Goal: Task Accomplishment & Management: Manage account settings

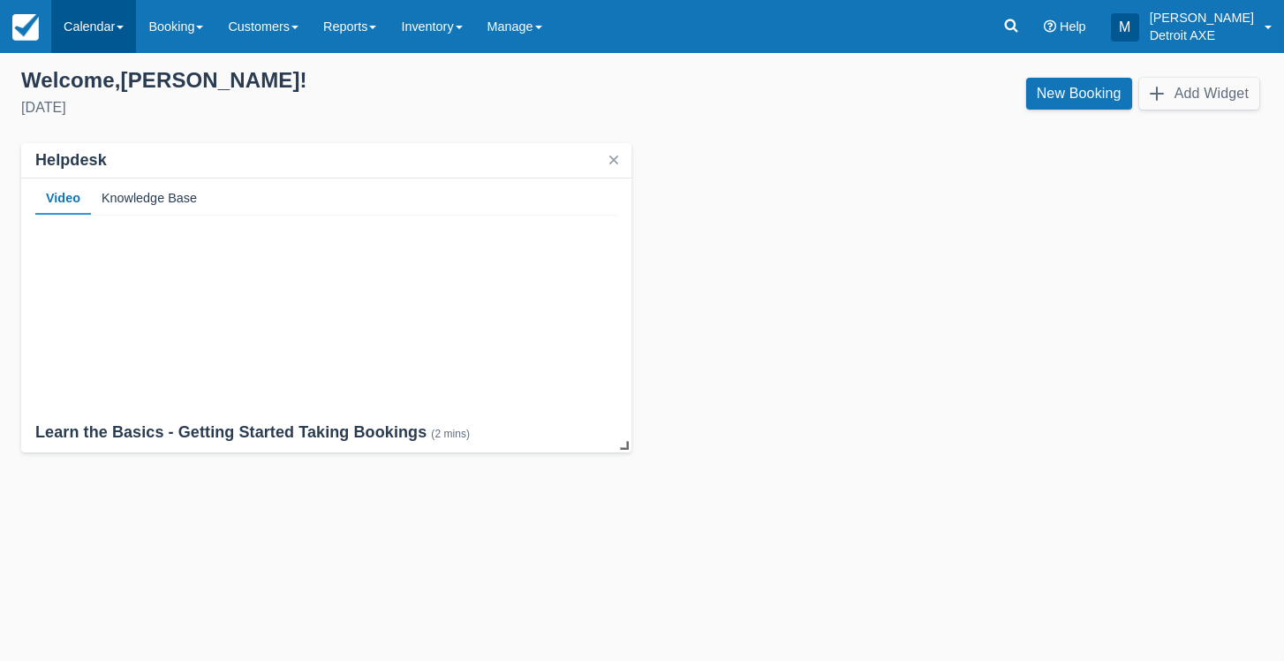
click at [103, 28] on link "Calendar" at bounding box center [93, 26] width 85 height 53
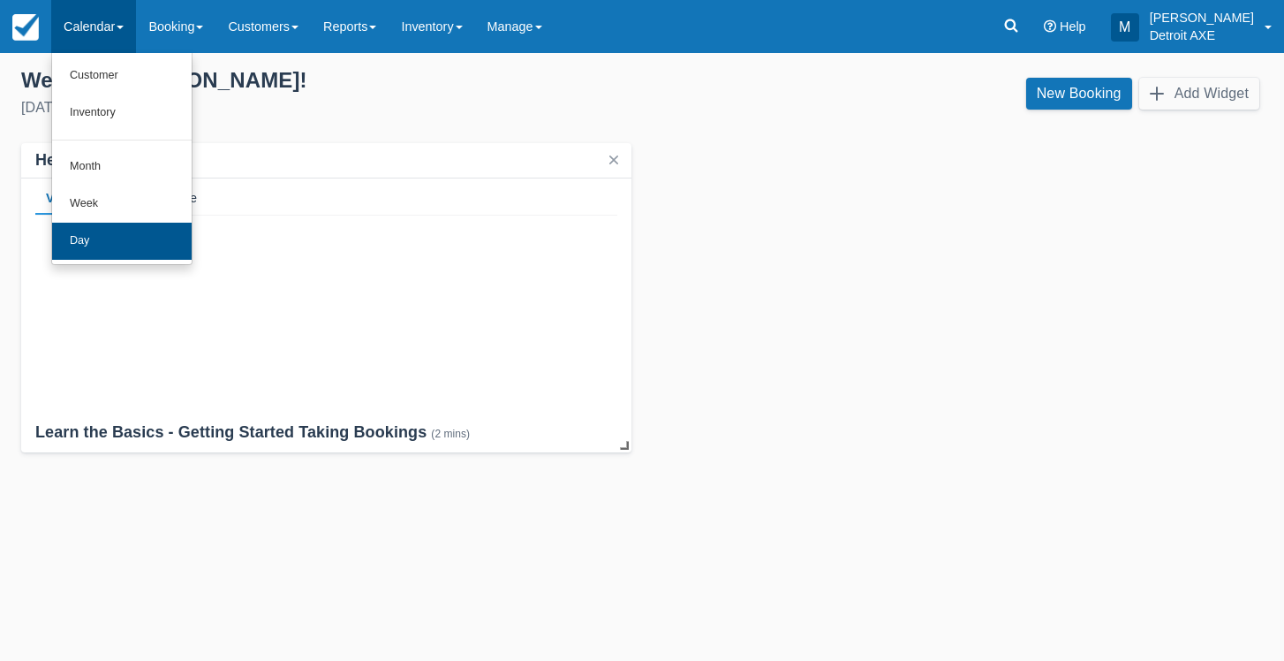
click at [106, 243] on link "Day" at bounding box center [122, 241] width 140 height 37
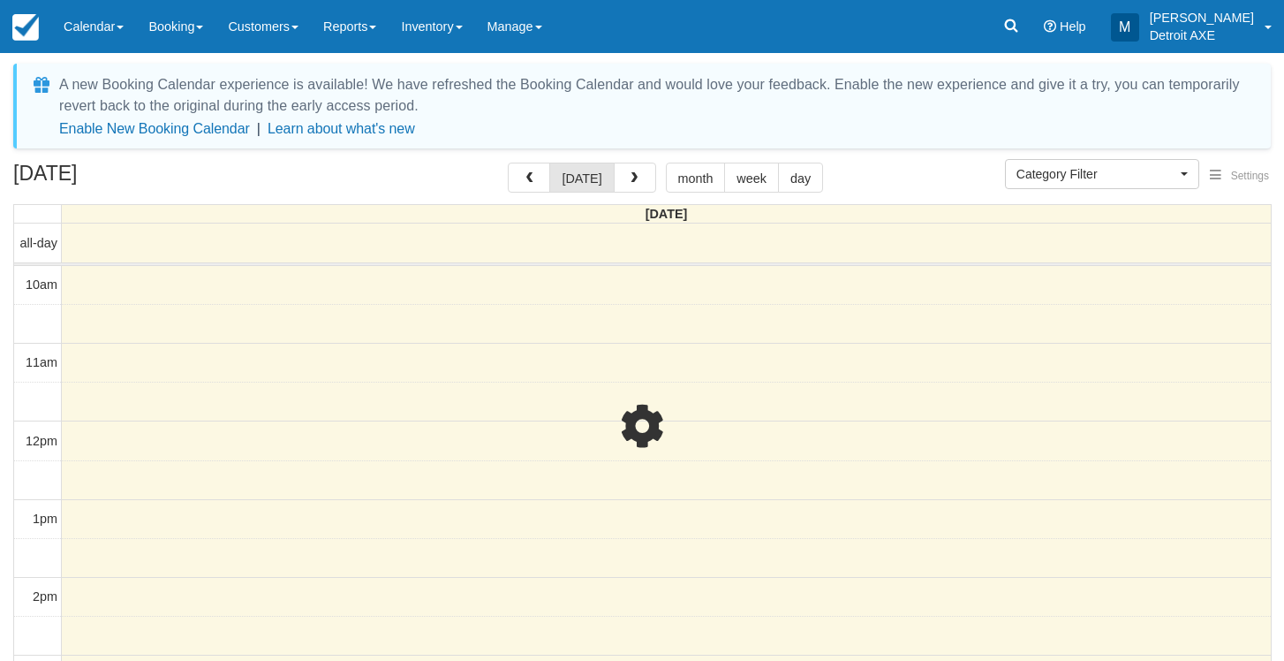
select select
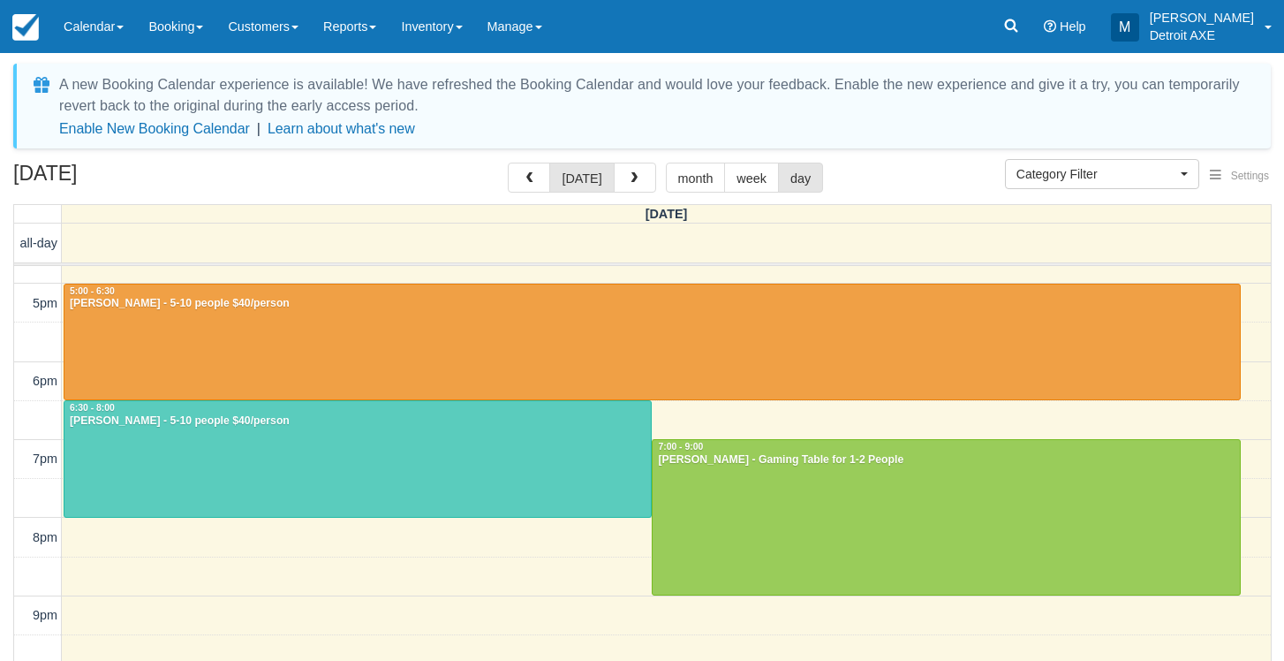
scroll to position [545, 0]
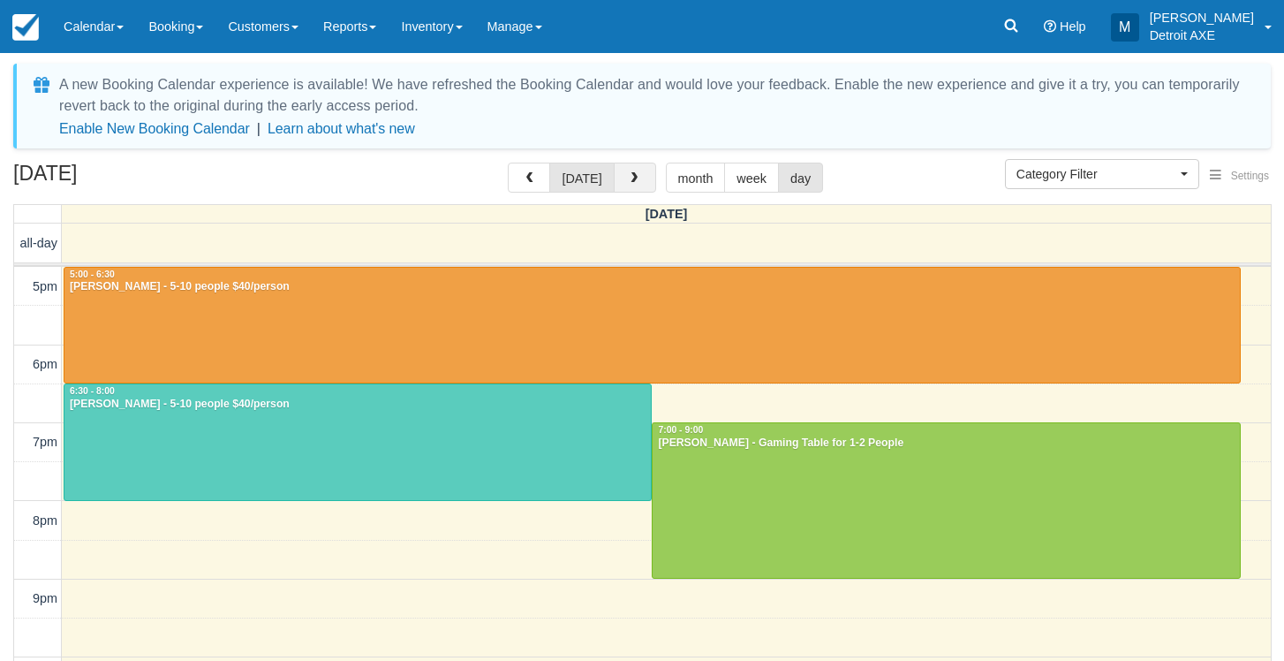
click at [624, 170] on button "button" at bounding box center [635, 177] width 42 height 30
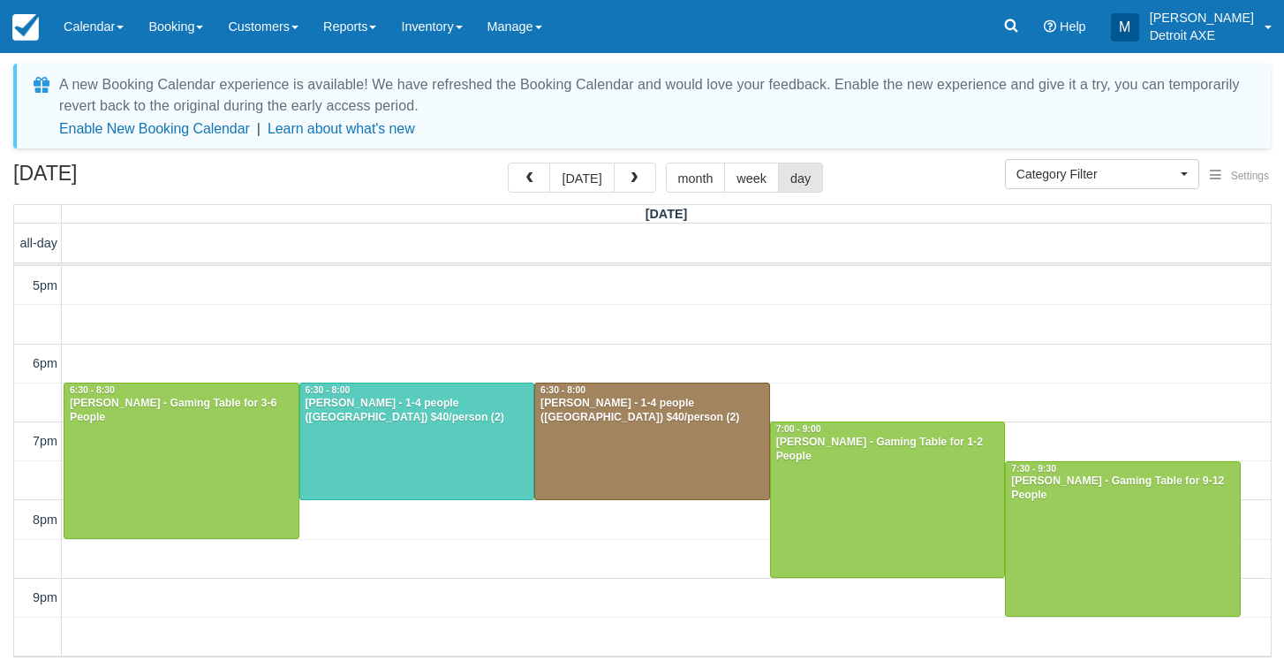
scroll to position [559, 0]
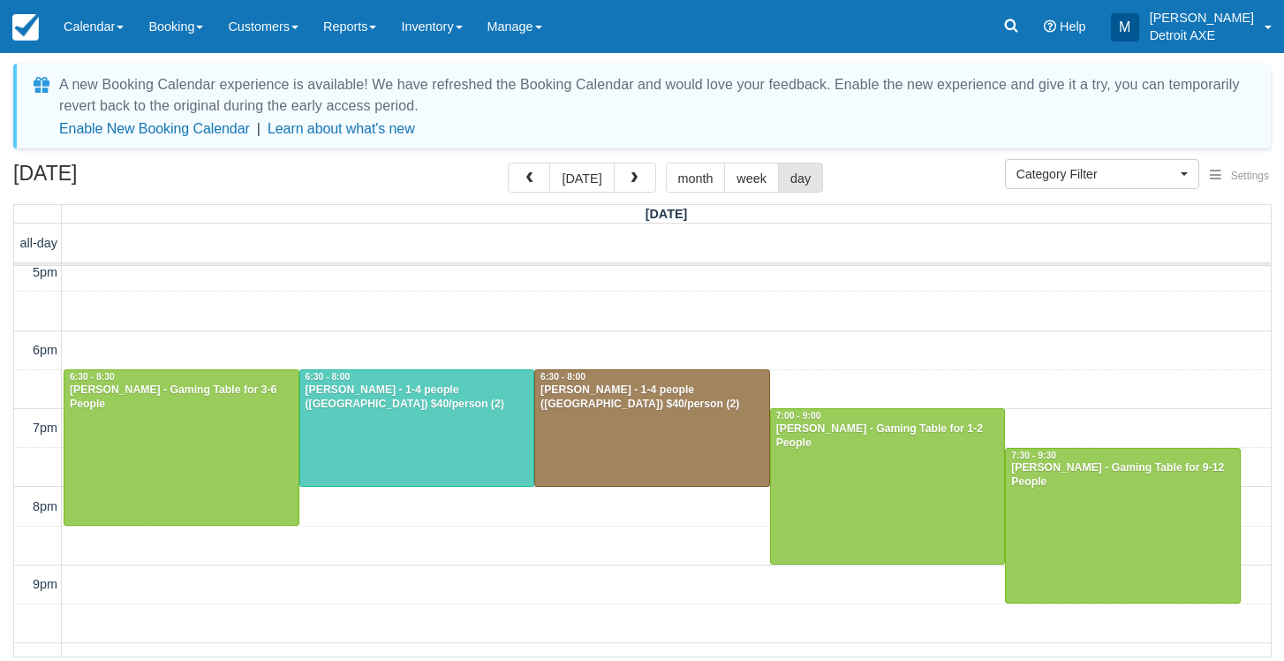
click at [501, 450] on div at bounding box center [417, 428] width 234 height 116
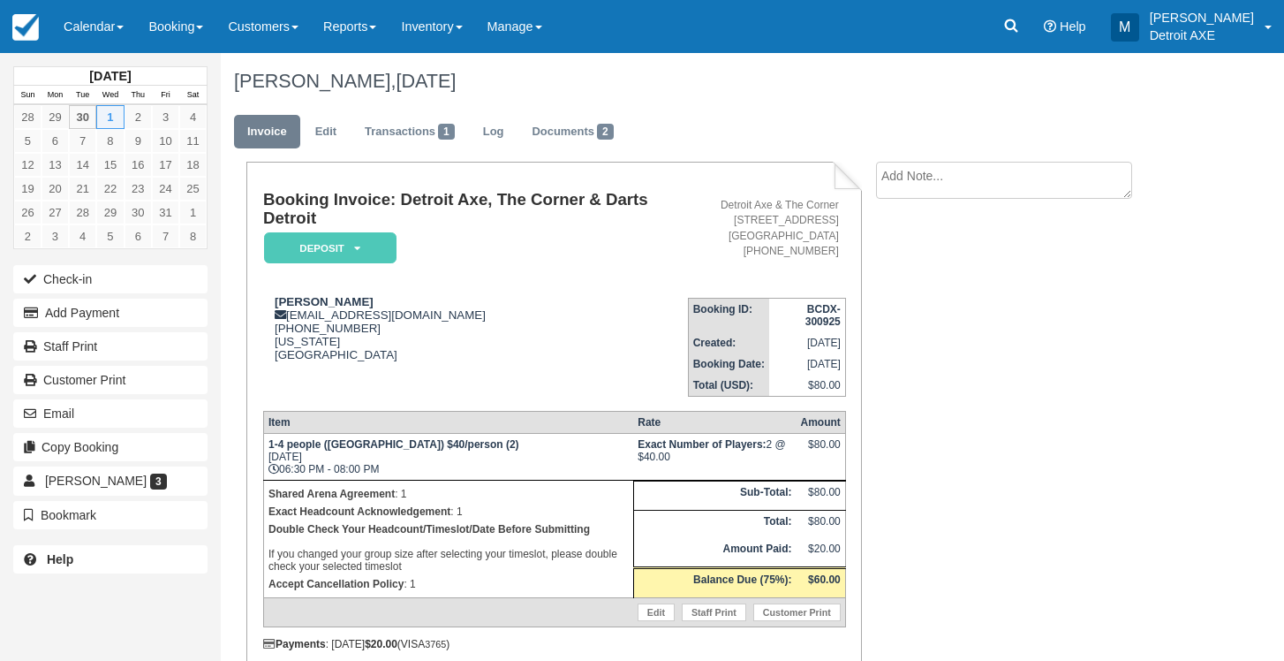
click at [313, 251] on em "Deposit" at bounding box center [330, 247] width 132 height 31
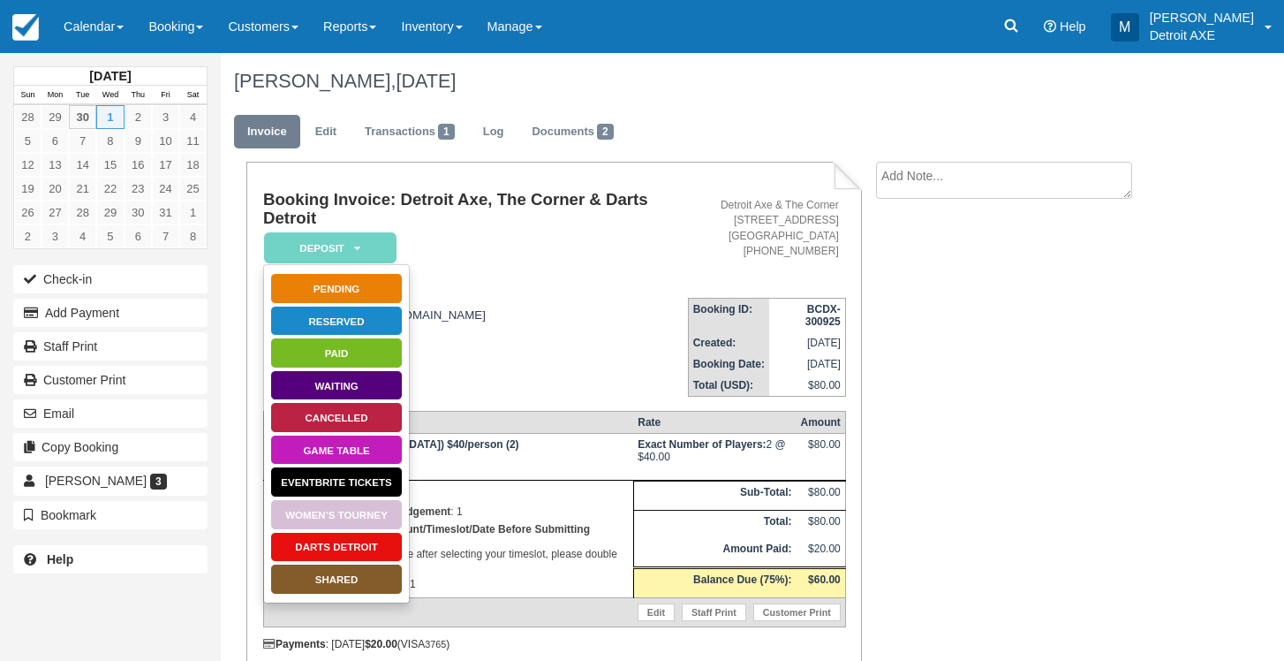
click at [374, 574] on link "SHARED" at bounding box center [336, 578] width 132 height 31
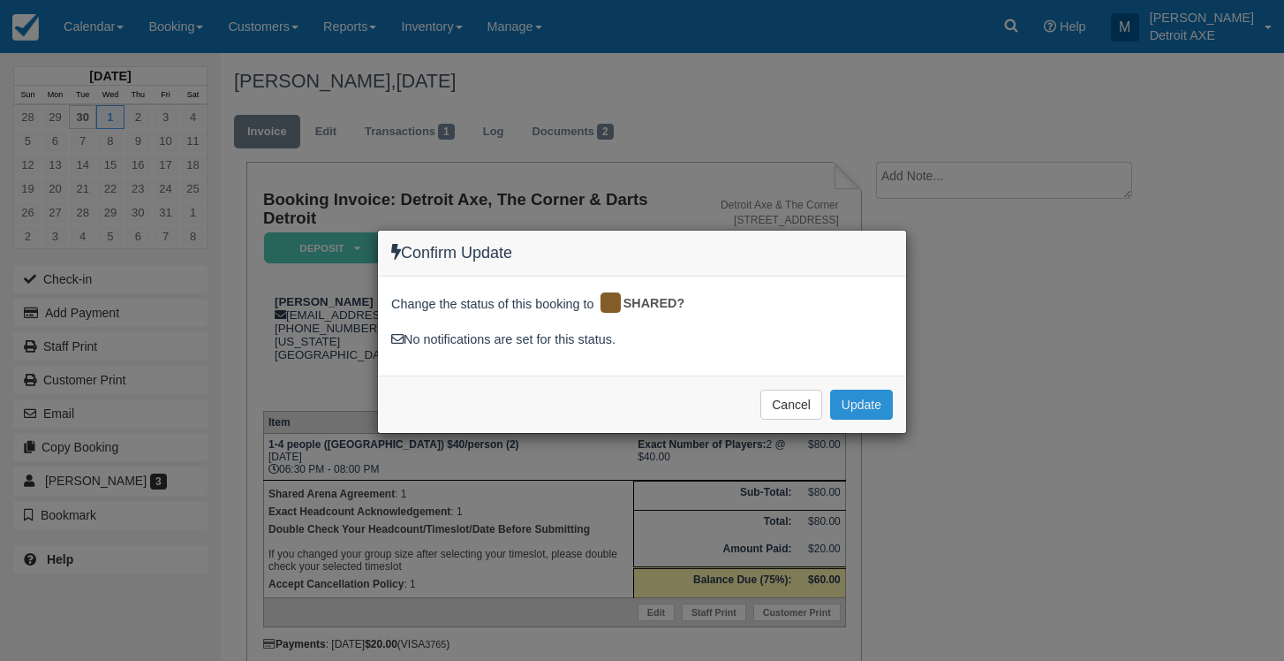
click at [865, 399] on button "Update" at bounding box center [861, 404] width 63 height 30
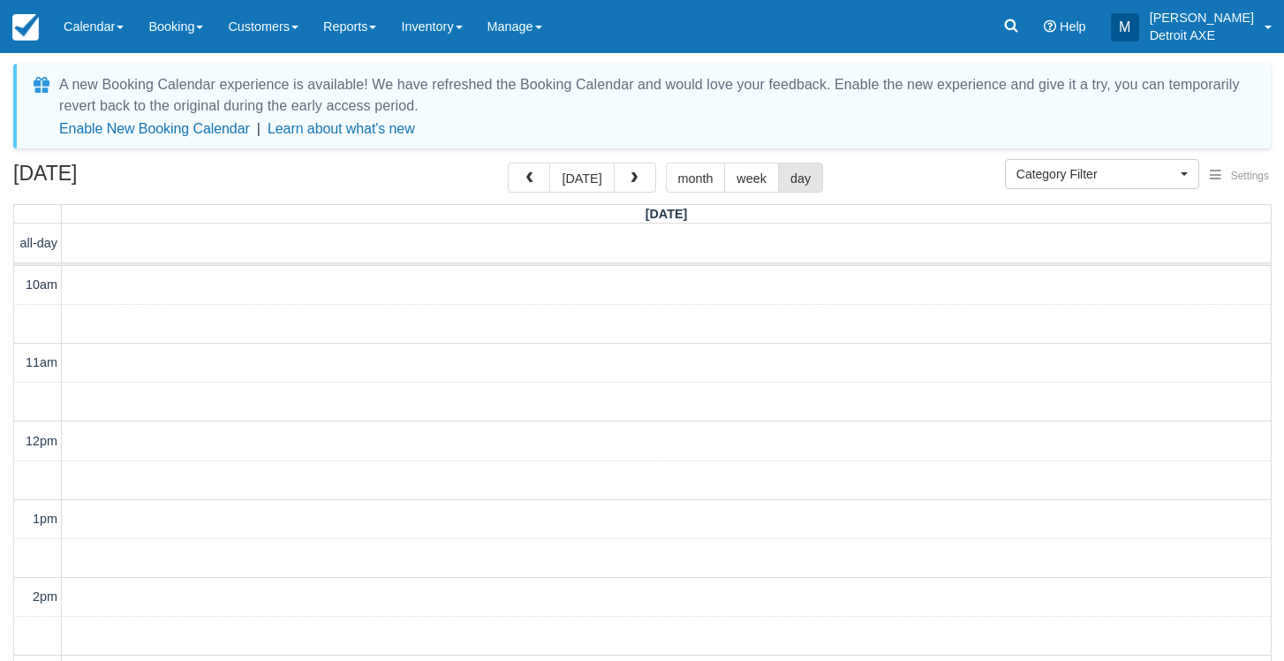
select select
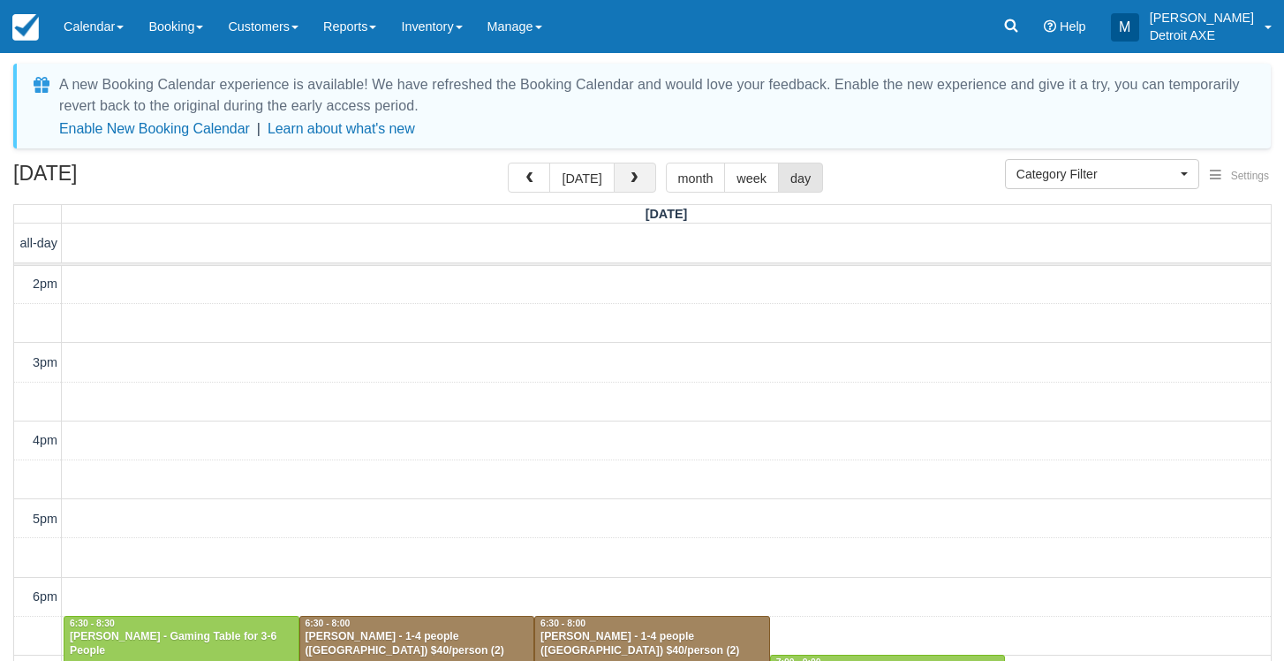
click at [633, 172] on span "button" at bounding box center [634, 178] width 12 height 12
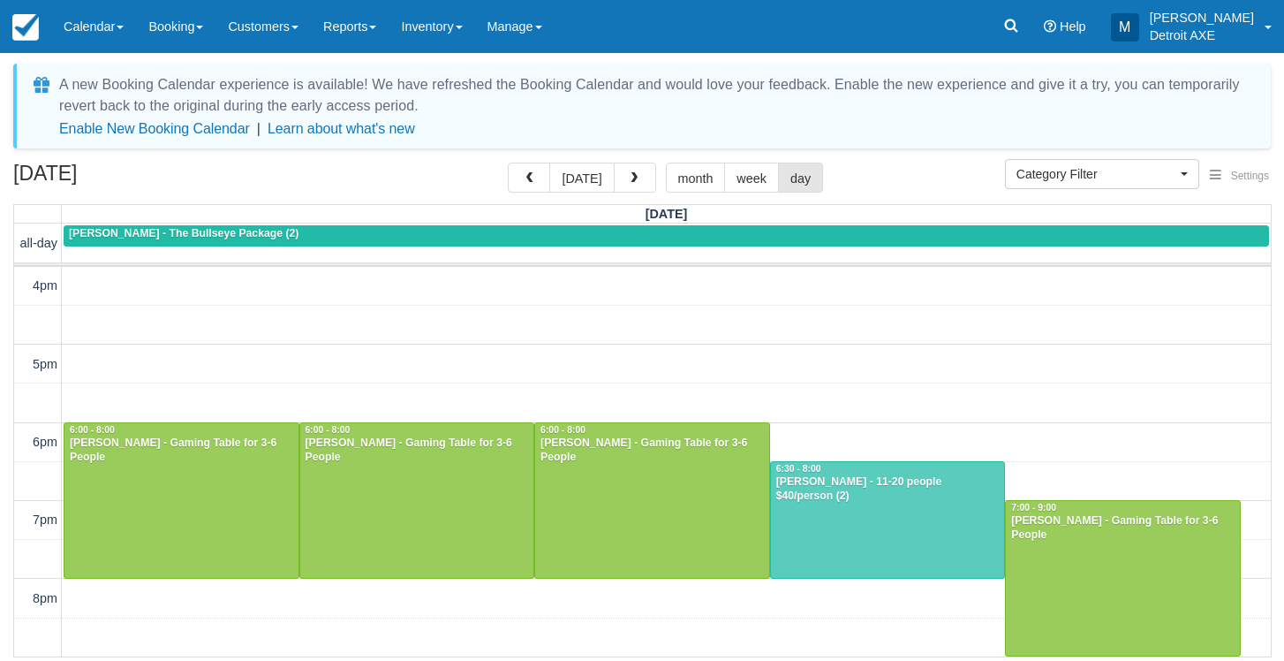
scroll to position [469, 0]
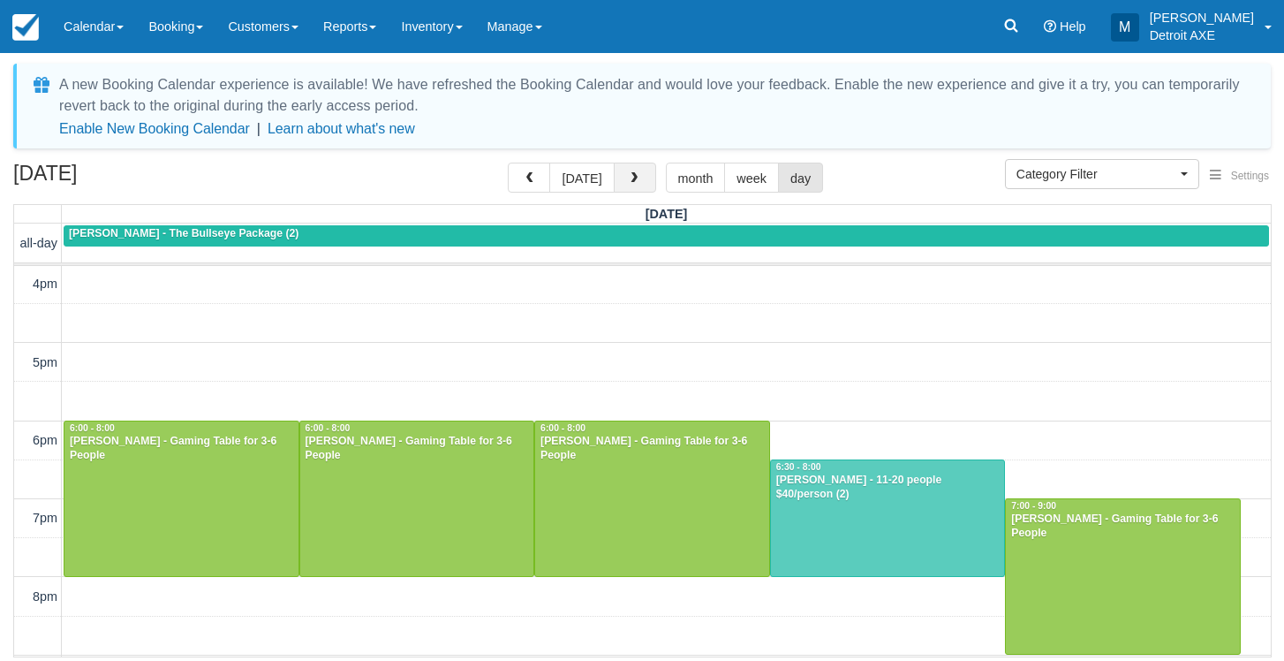
click at [614, 178] on button "button" at bounding box center [635, 177] width 42 height 30
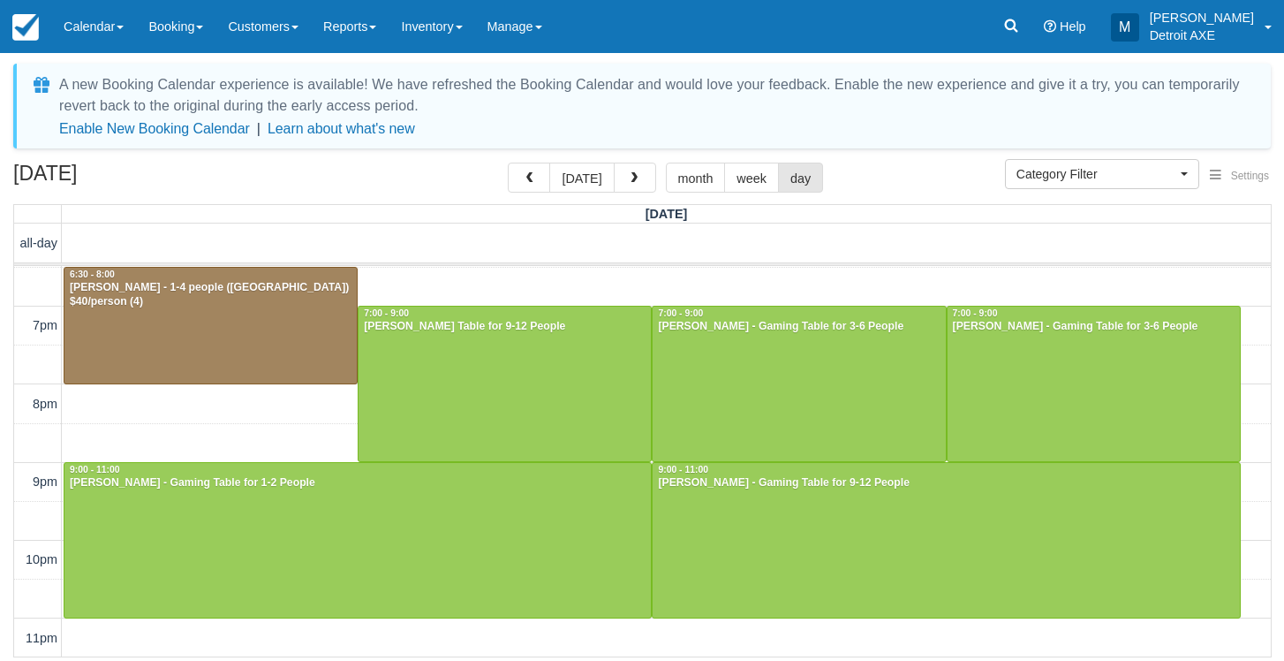
scroll to position [661, 0]
click at [632, 180] on span "button" at bounding box center [634, 178] width 12 height 12
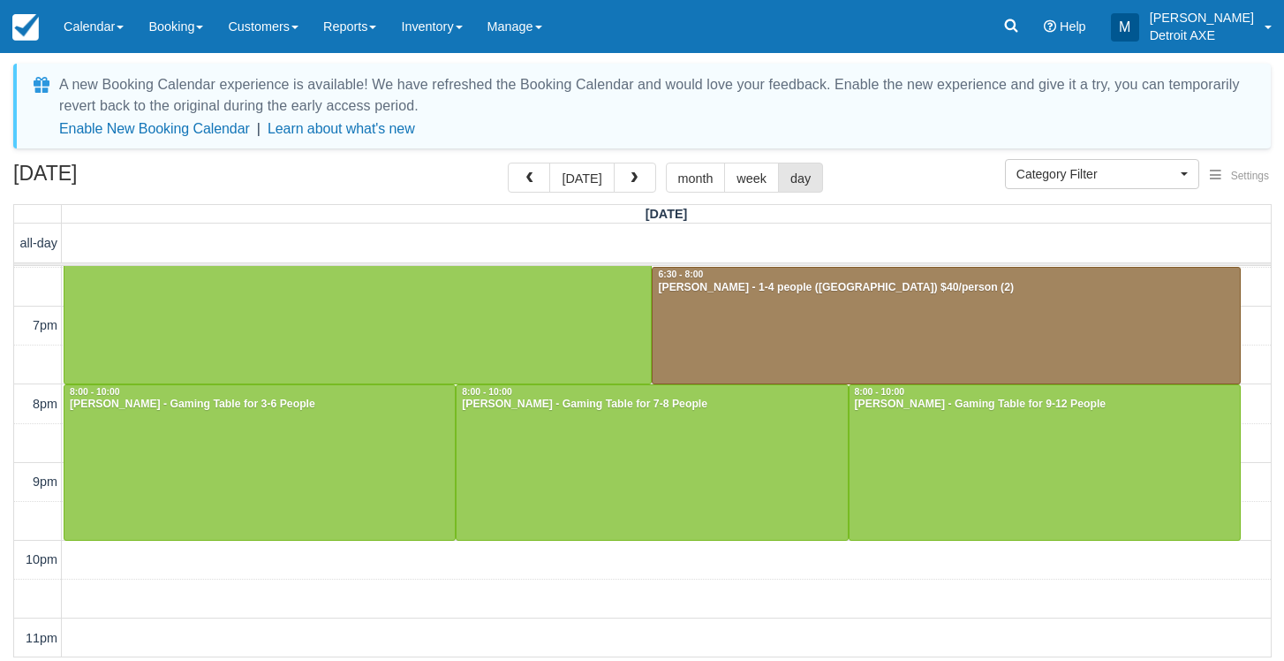
scroll to position [661, 0]
click at [639, 169] on button "button" at bounding box center [635, 177] width 42 height 30
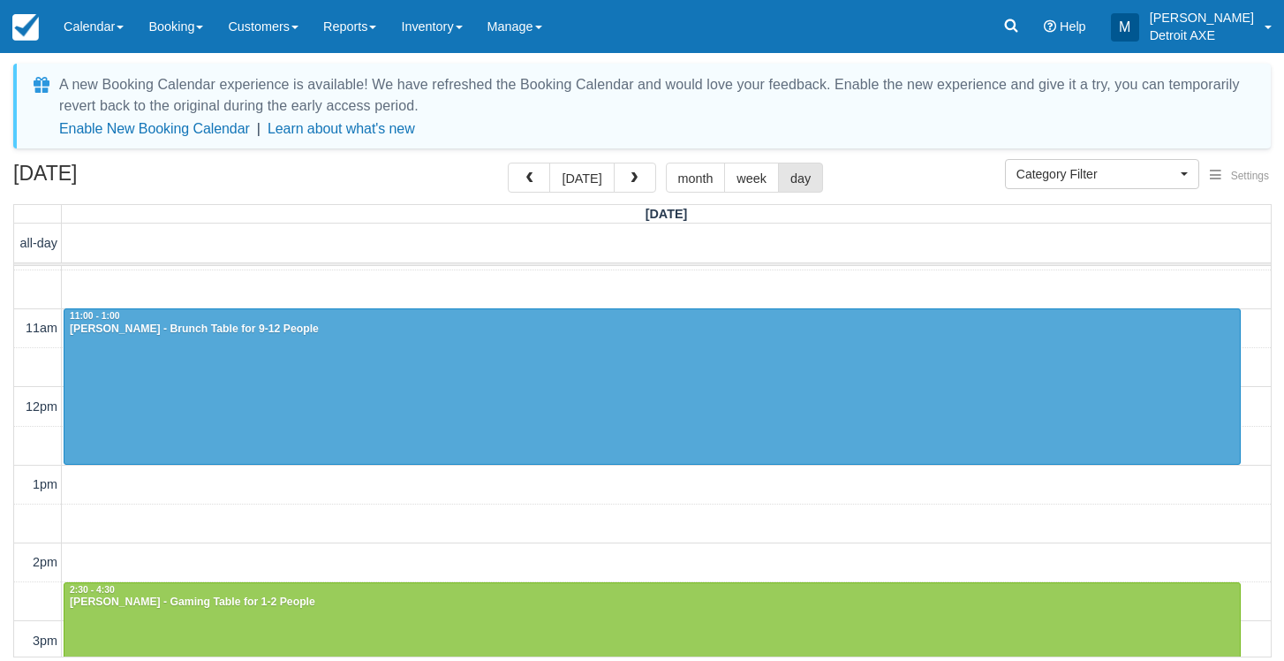
scroll to position [28, 0]
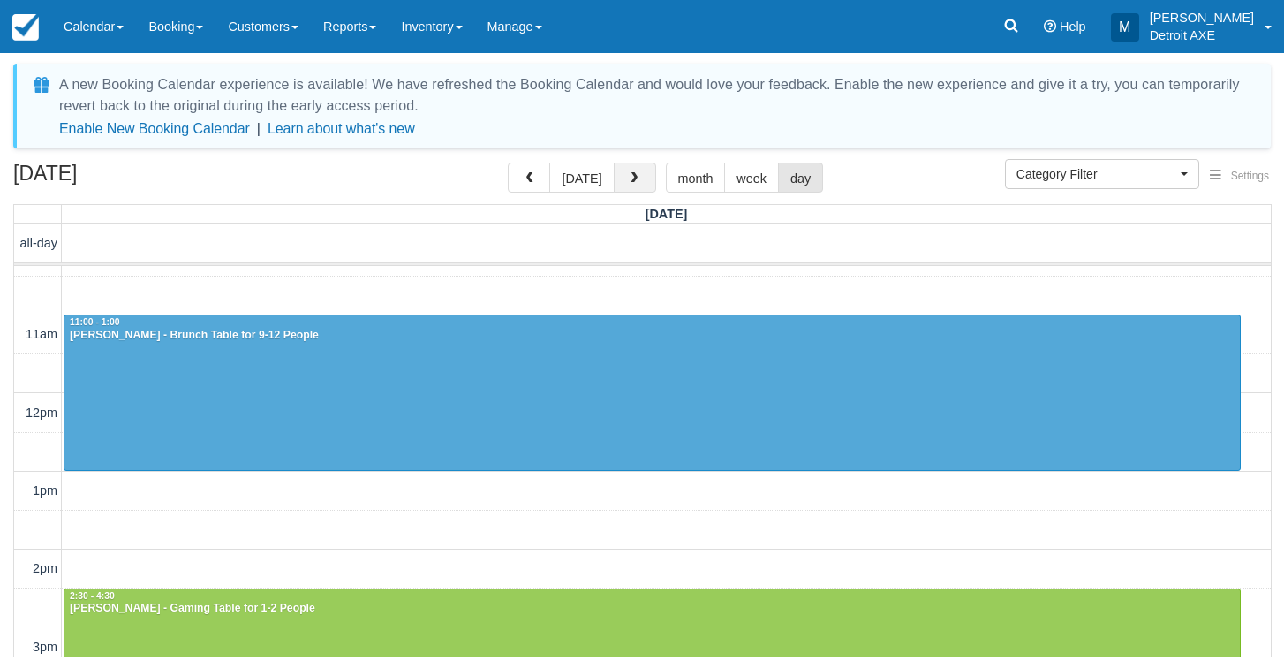
click at [623, 185] on button "button" at bounding box center [635, 177] width 42 height 30
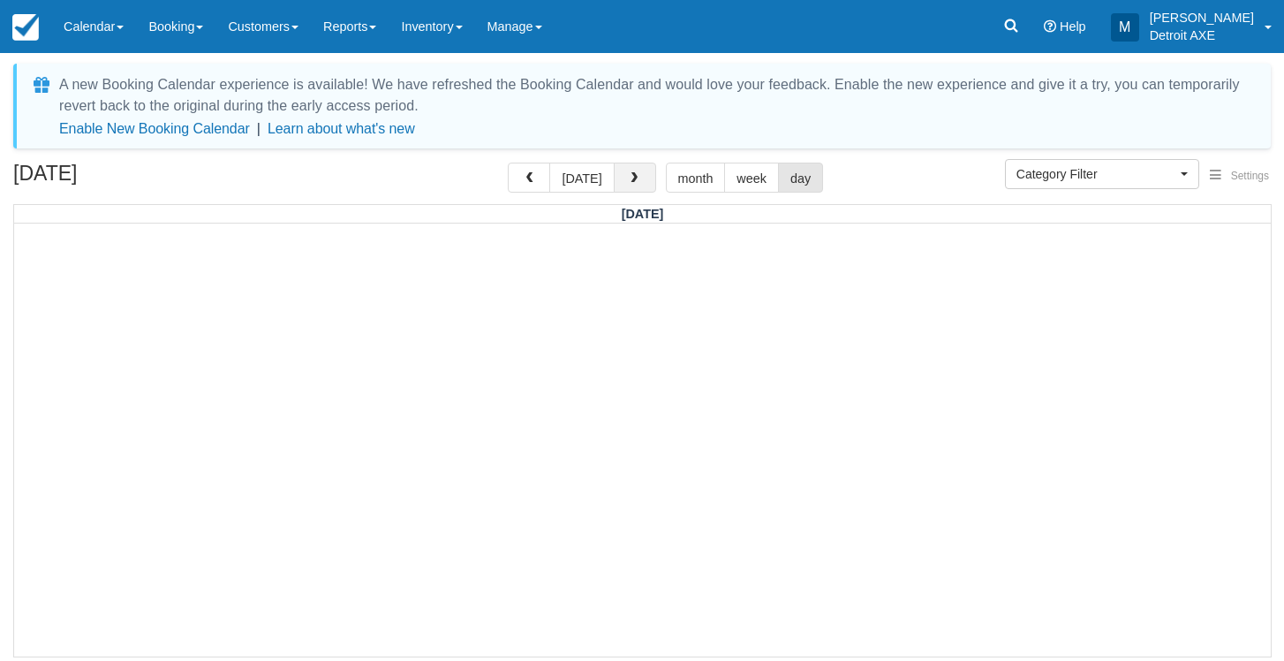
click at [623, 185] on button "button" at bounding box center [635, 177] width 42 height 30
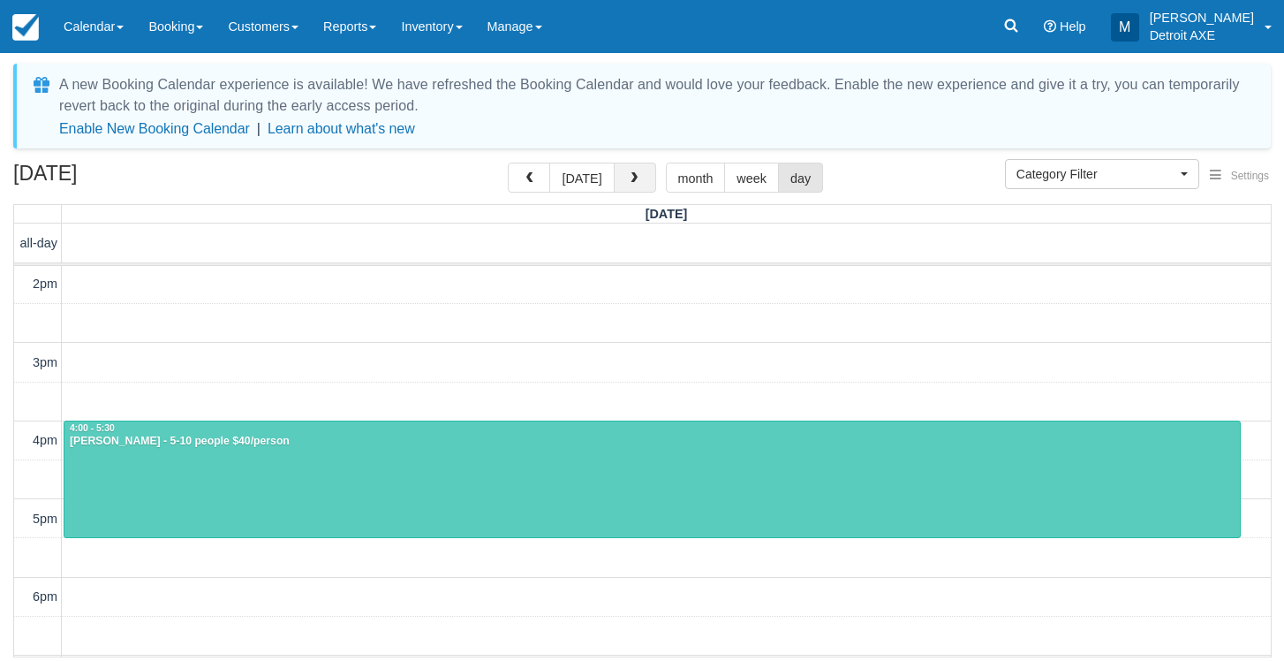
click at [622, 180] on button "button" at bounding box center [635, 177] width 42 height 30
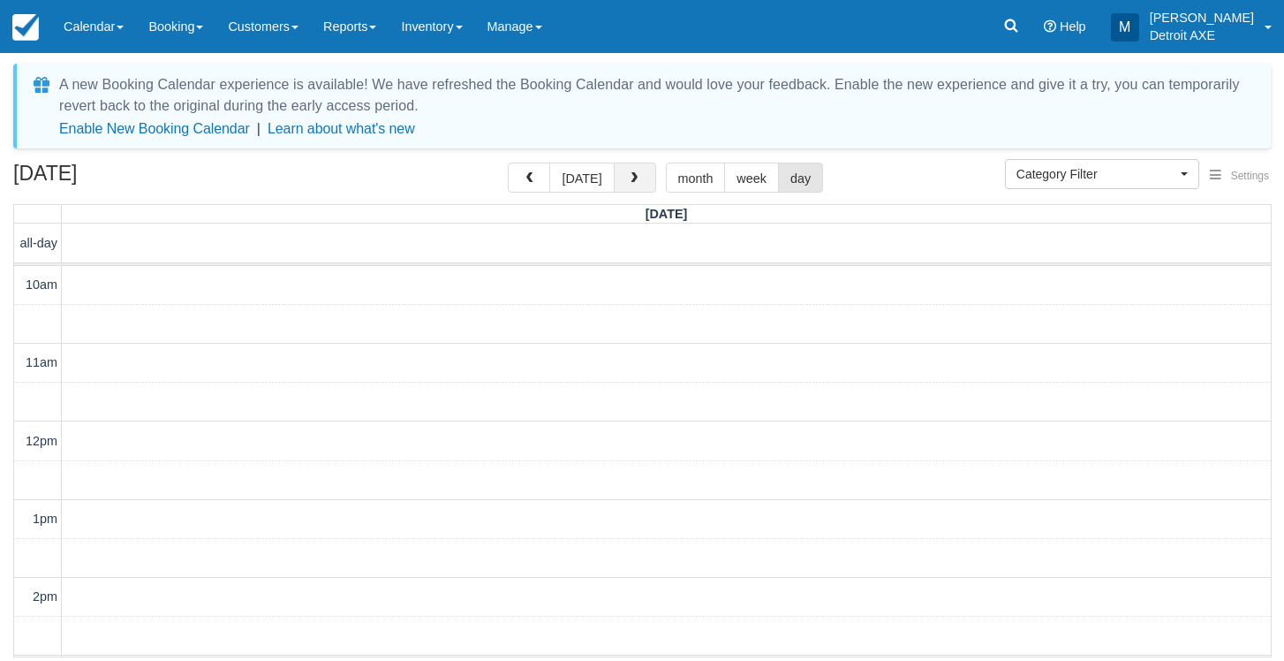
scroll to position [313, 0]
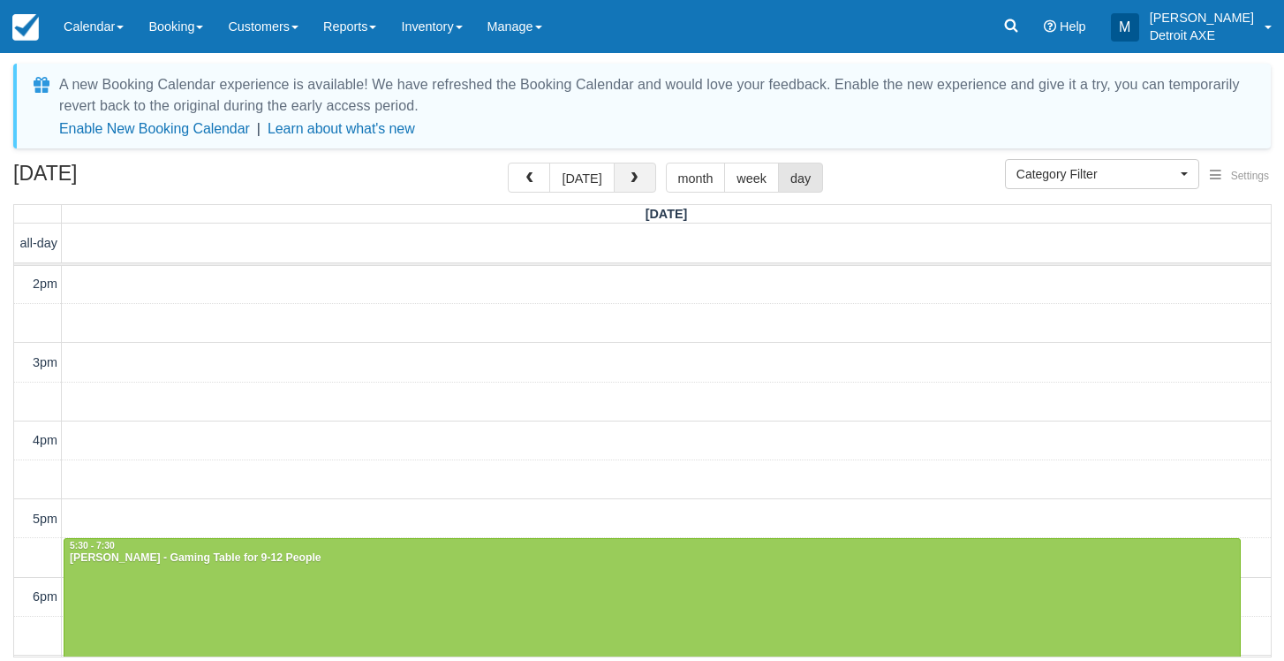
click at [622, 180] on button "button" at bounding box center [635, 177] width 42 height 30
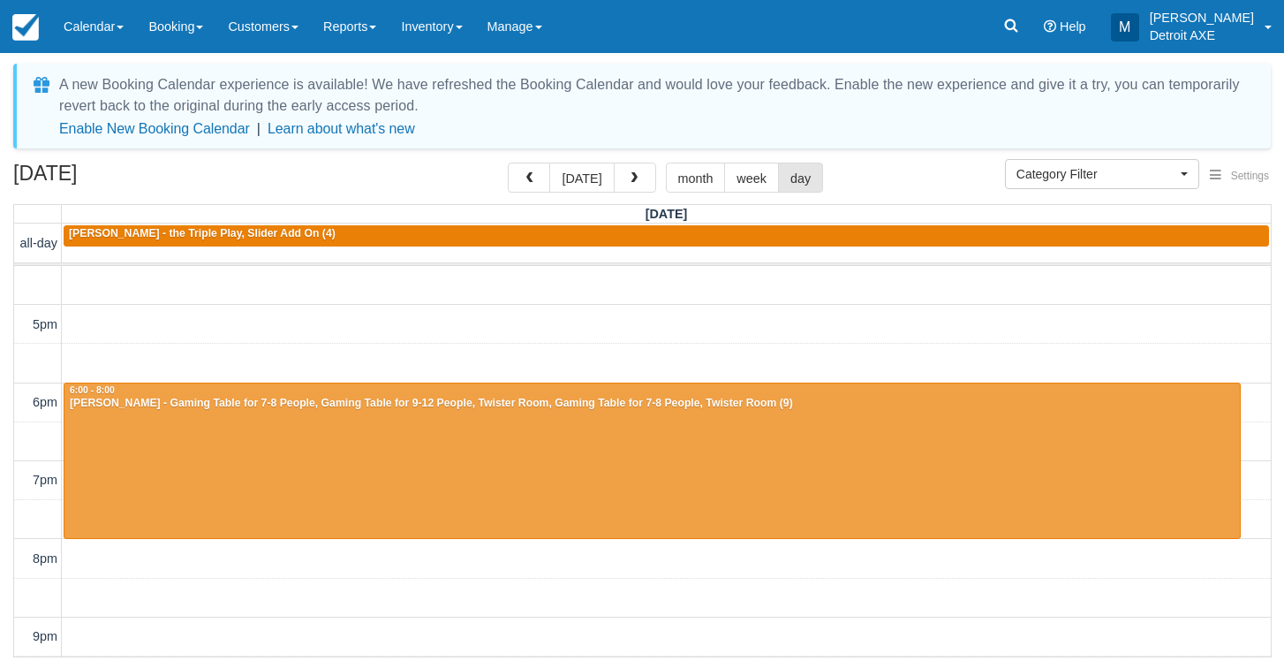
scroll to position [509, 0]
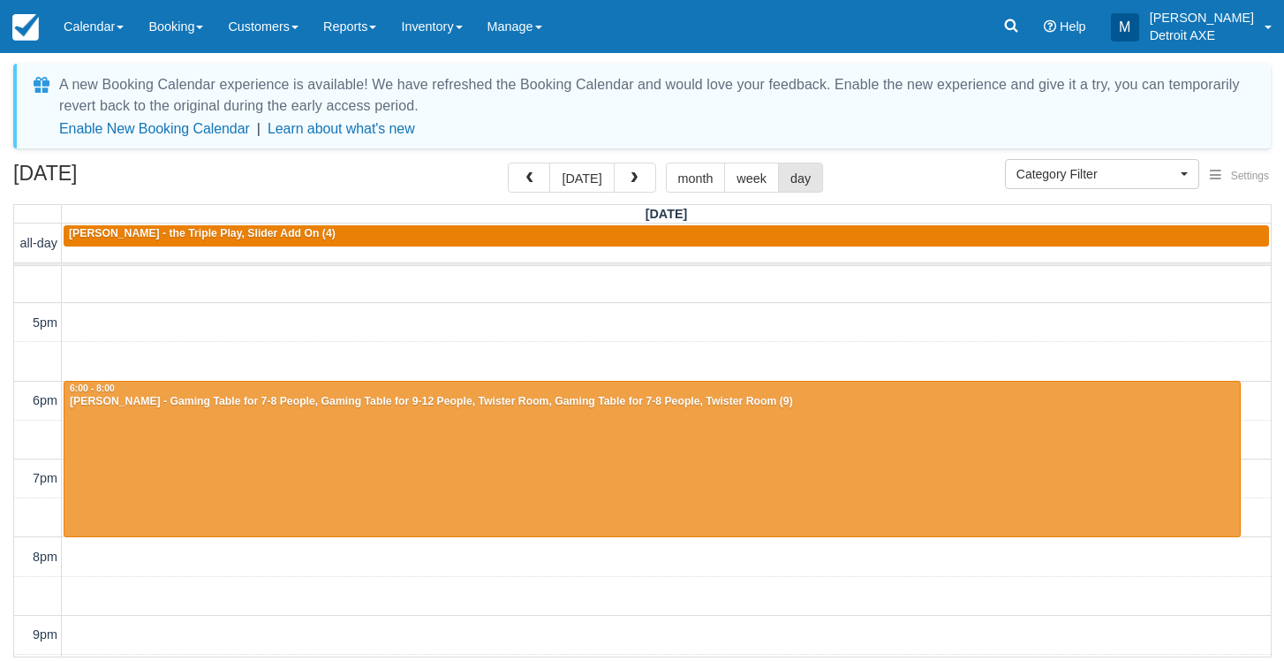
click at [513, 434] on div at bounding box center [651, 459] width 1175 height 155
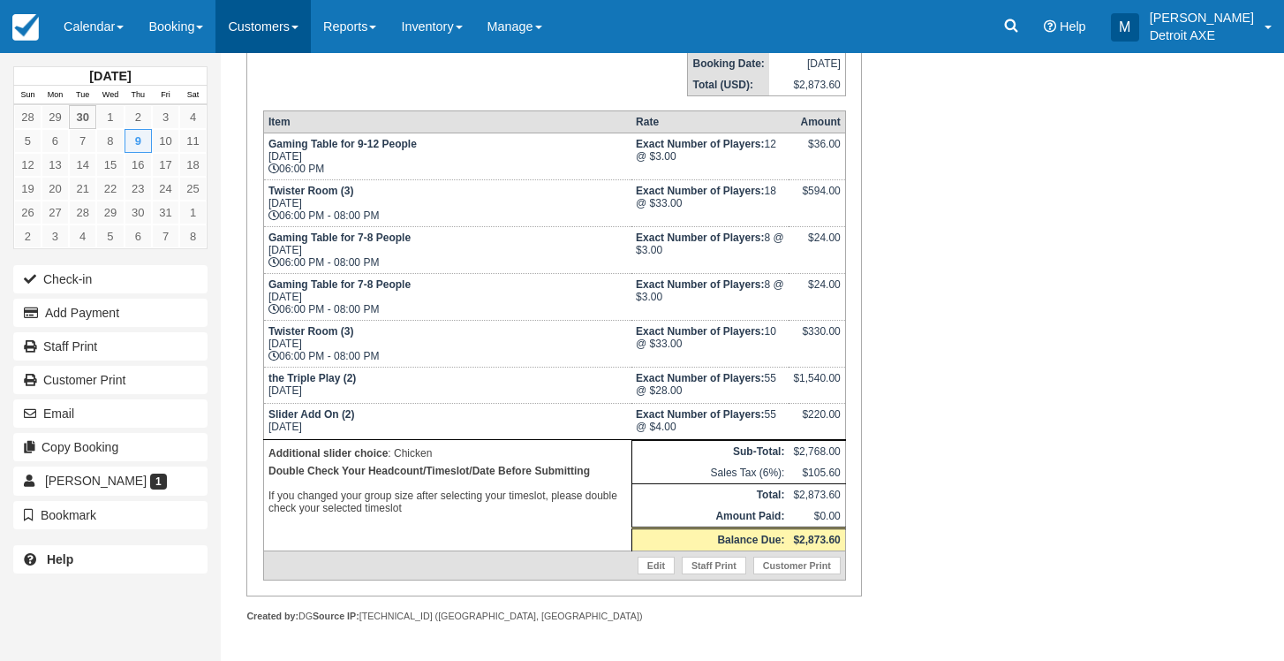
scroll to position [299, 0]
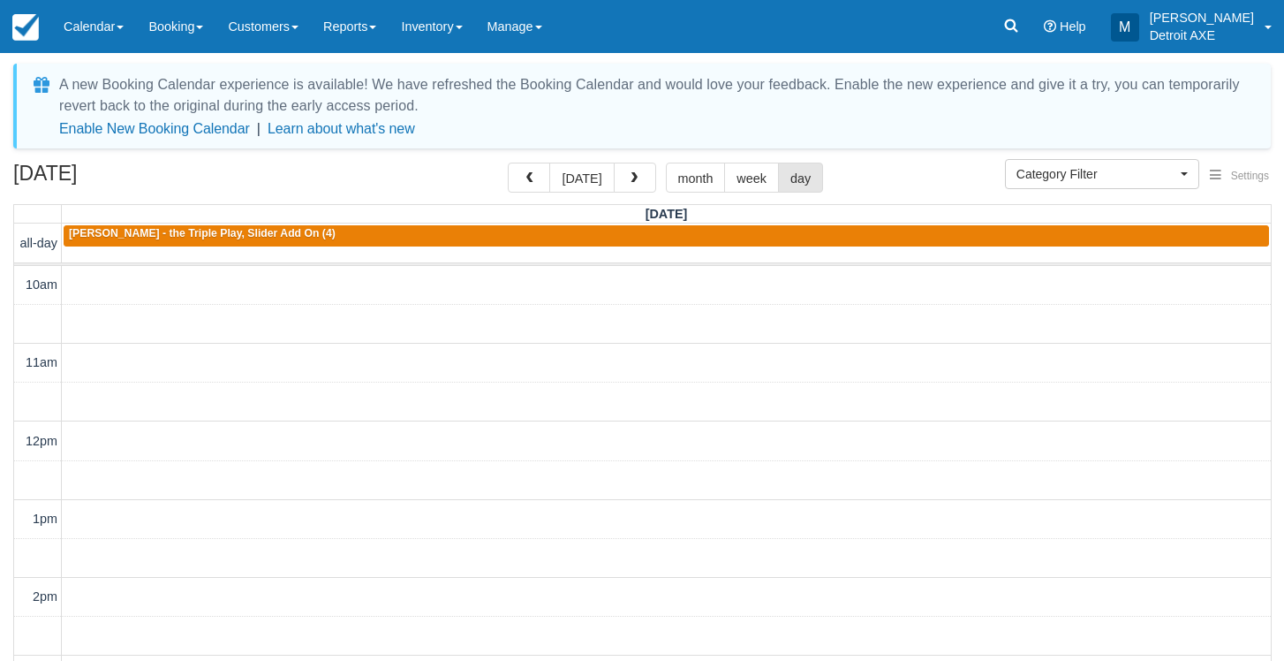
select select
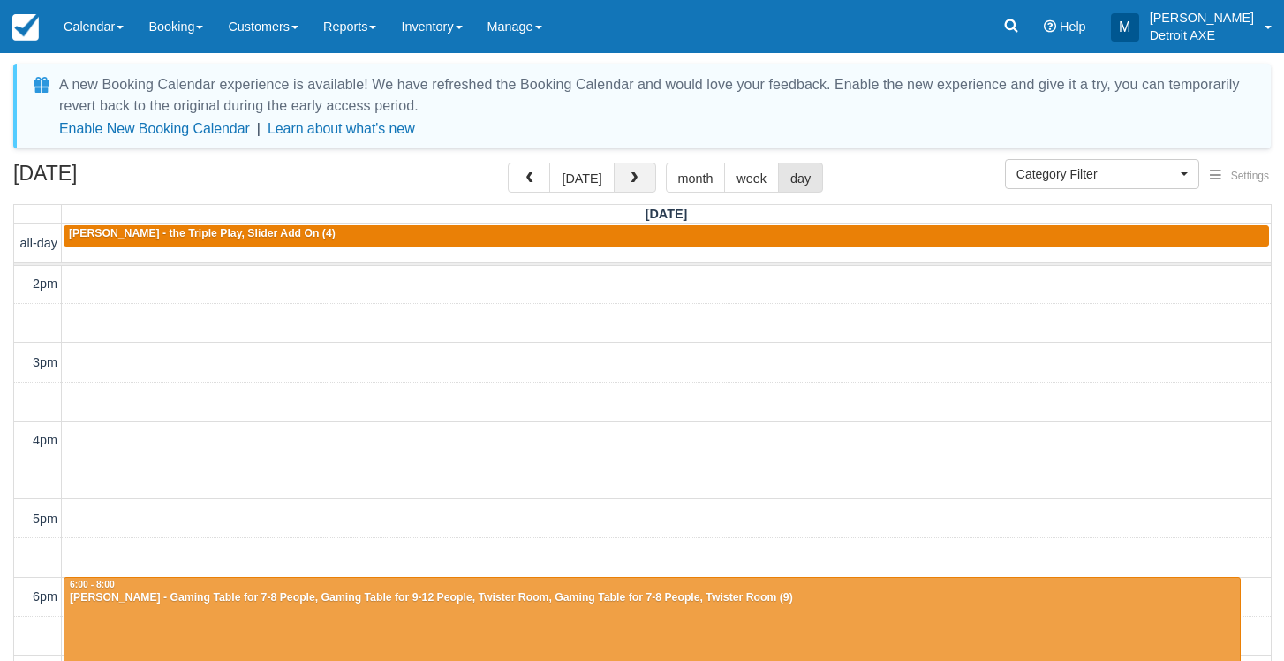
click at [619, 186] on button "button" at bounding box center [635, 177] width 42 height 30
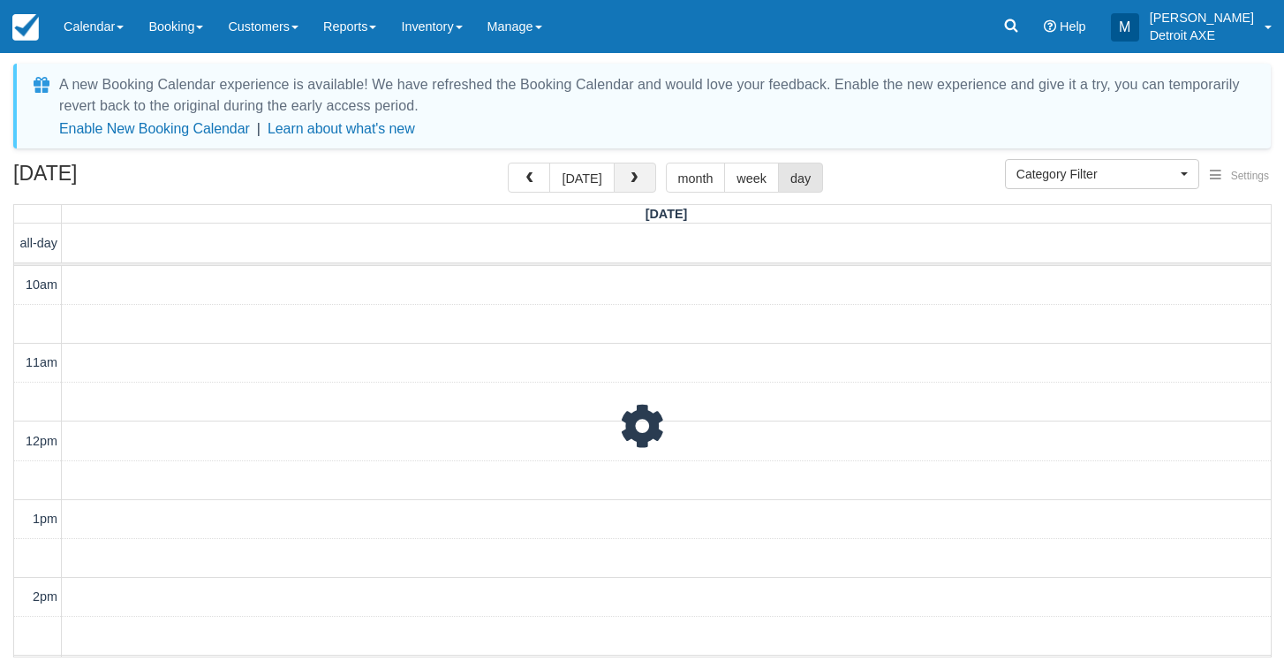
scroll to position [313, 0]
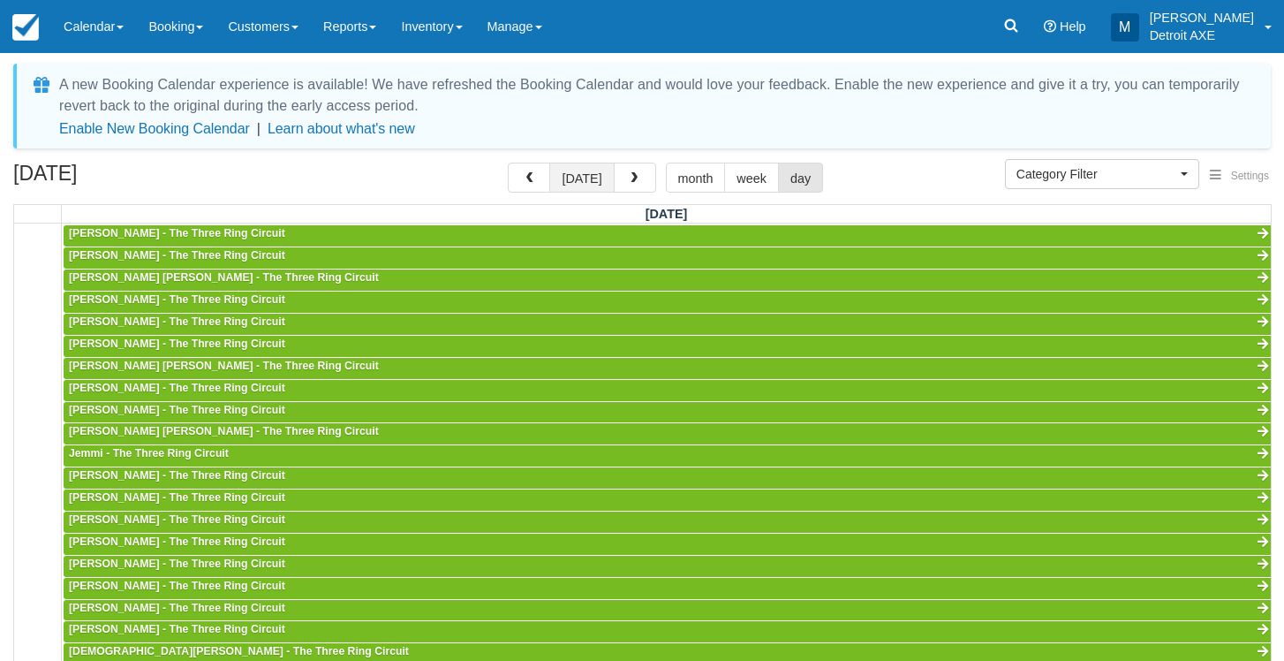
click at [566, 178] on button "[DATE]" at bounding box center [581, 177] width 64 height 30
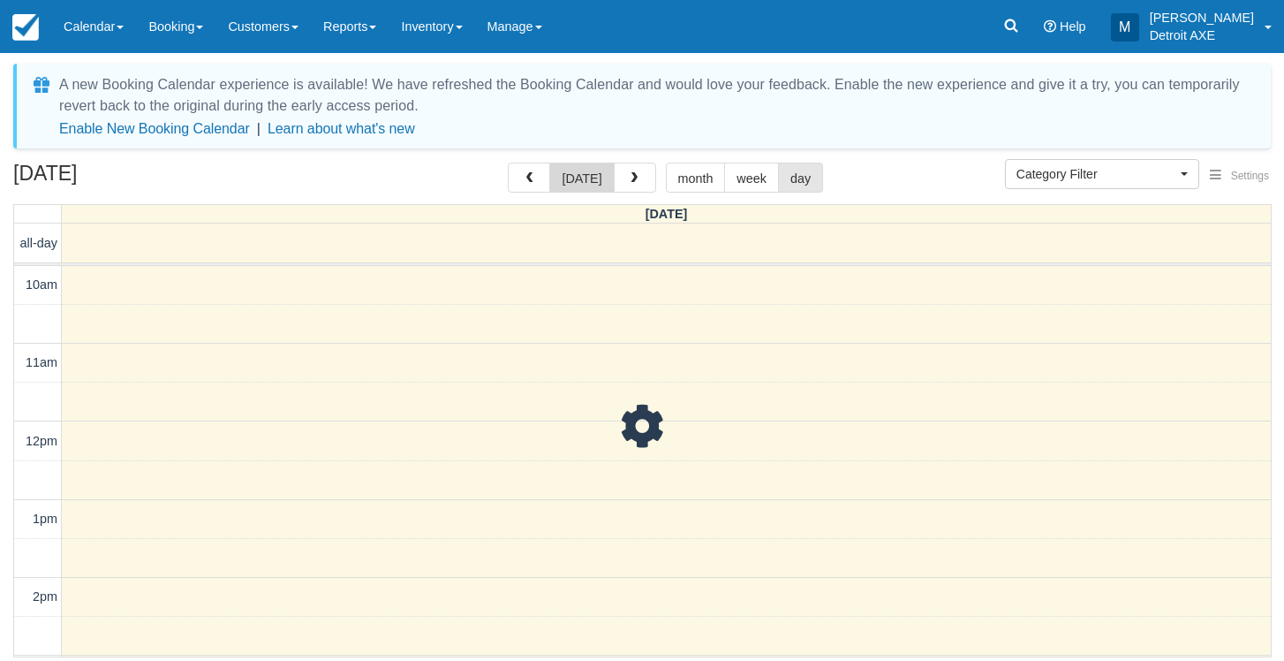
scroll to position [313, 0]
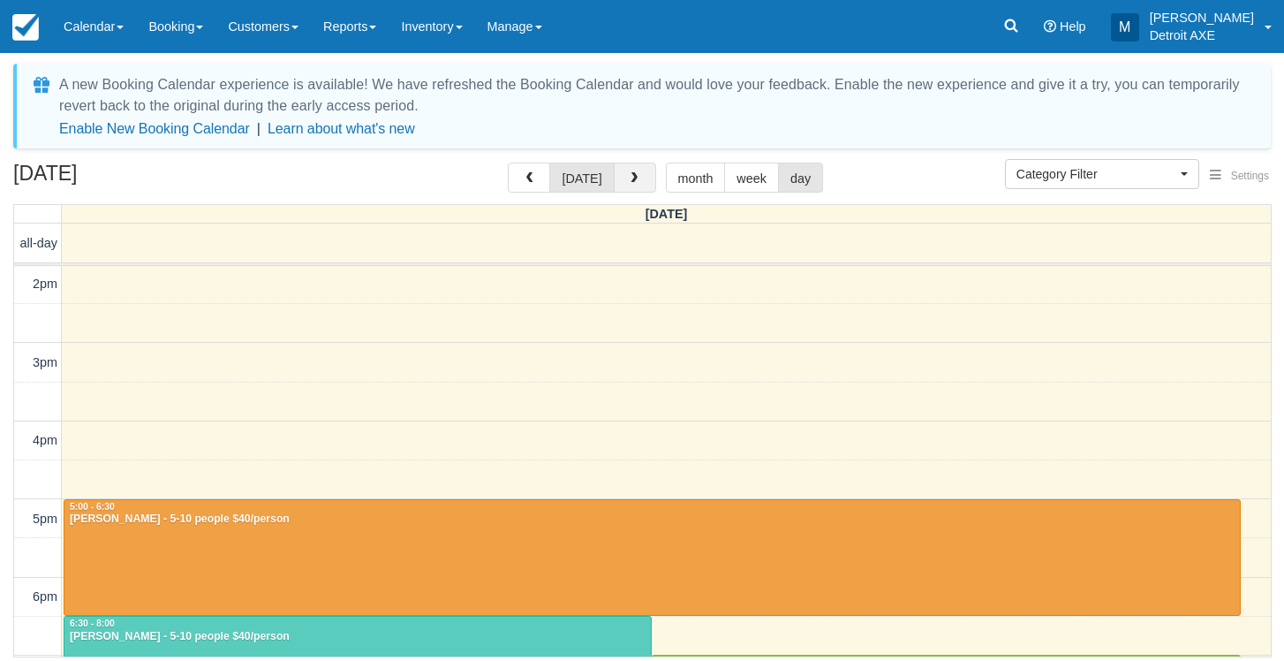
click at [637, 177] on button "button" at bounding box center [635, 177] width 42 height 30
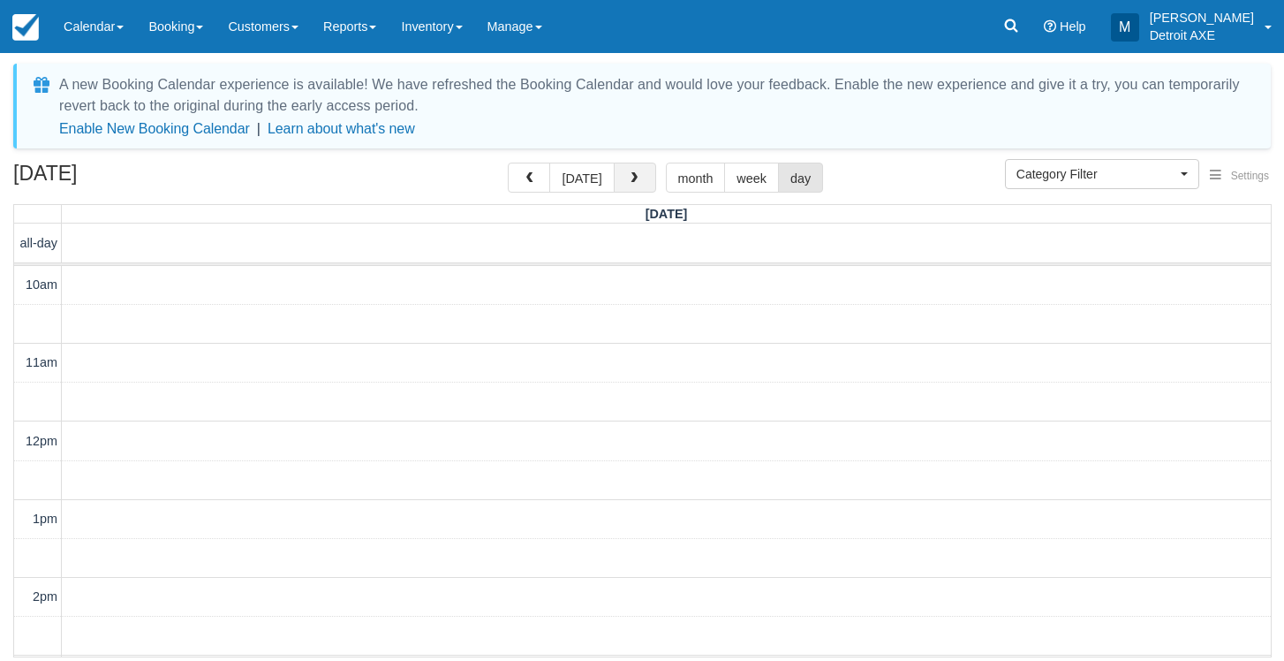
scroll to position [313, 0]
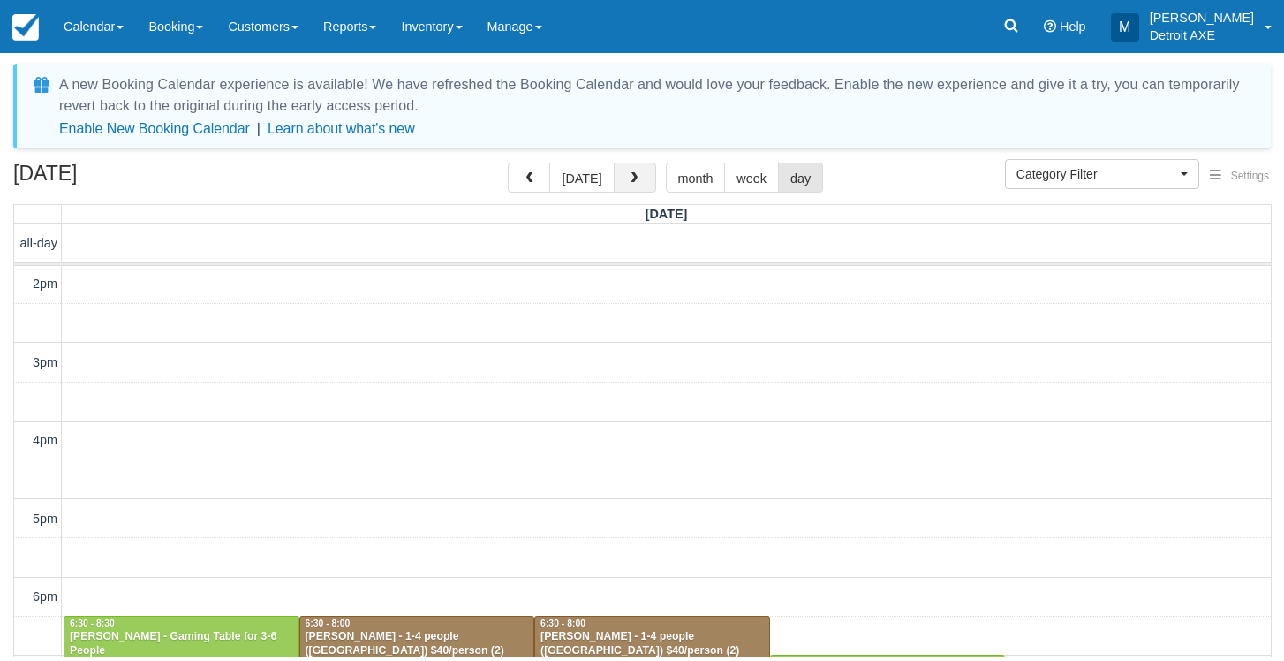
click at [637, 169] on button "button" at bounding box center [635, 177] width 42 height 30
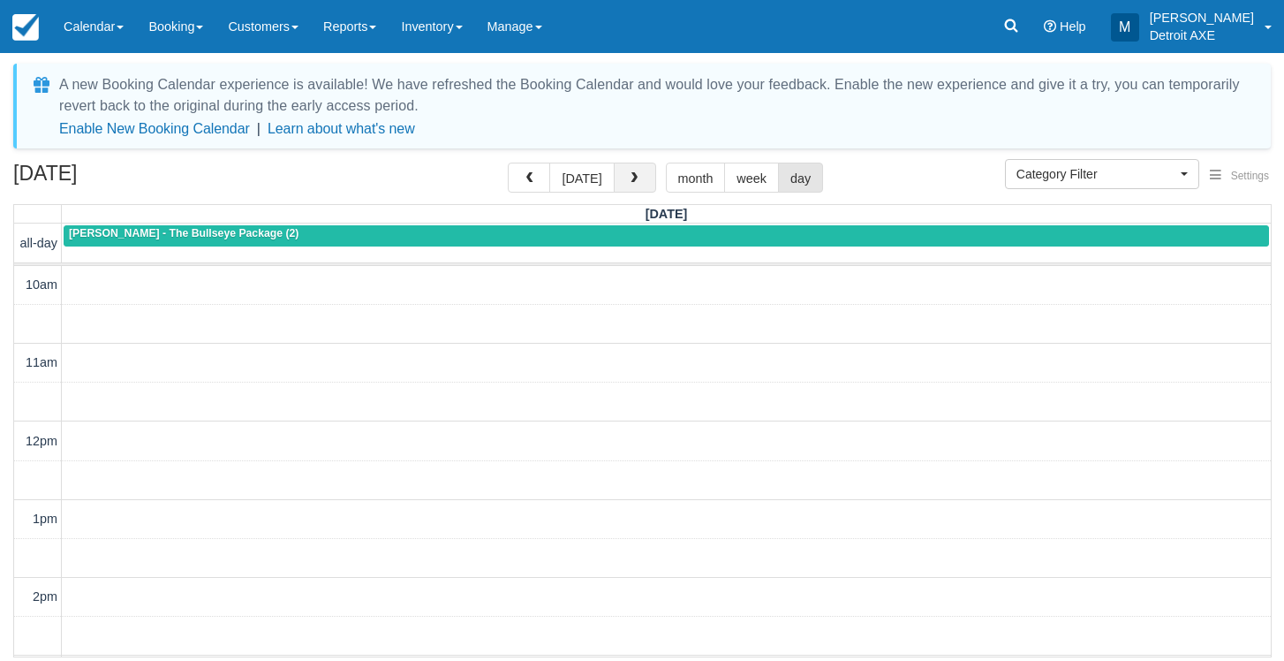
scroll to position [313, 0]
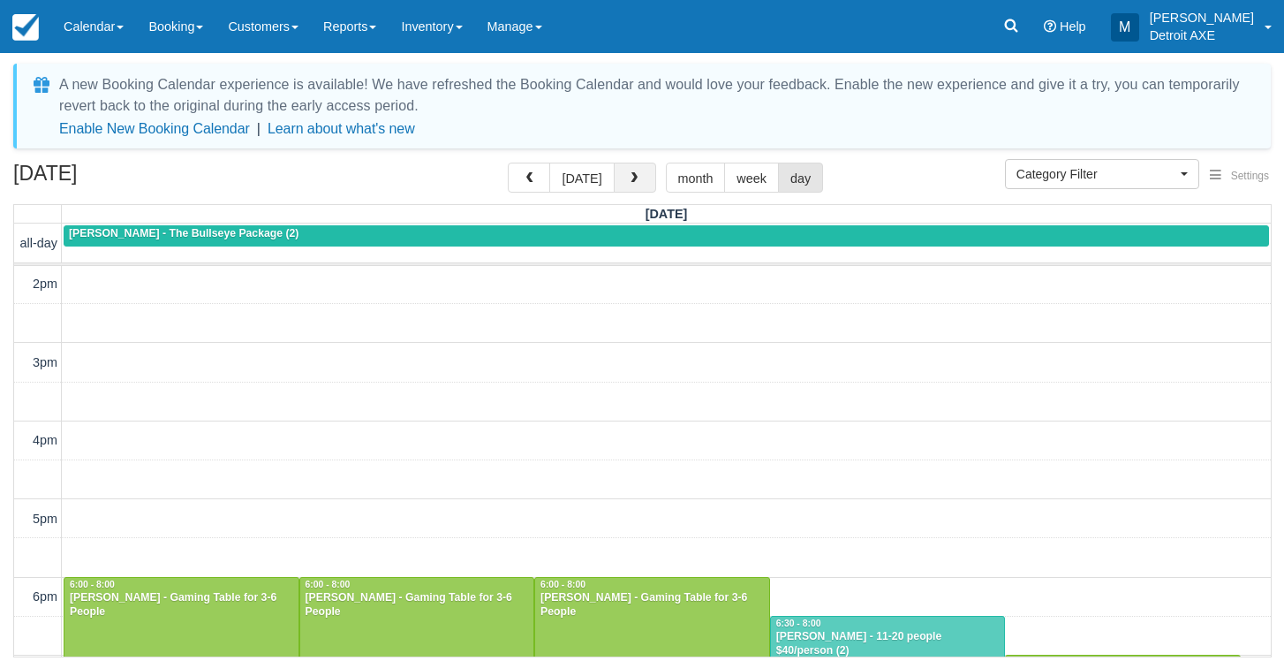
click at [637, 169] on button "button" at bounding box center [635, 177] width 42 height 30
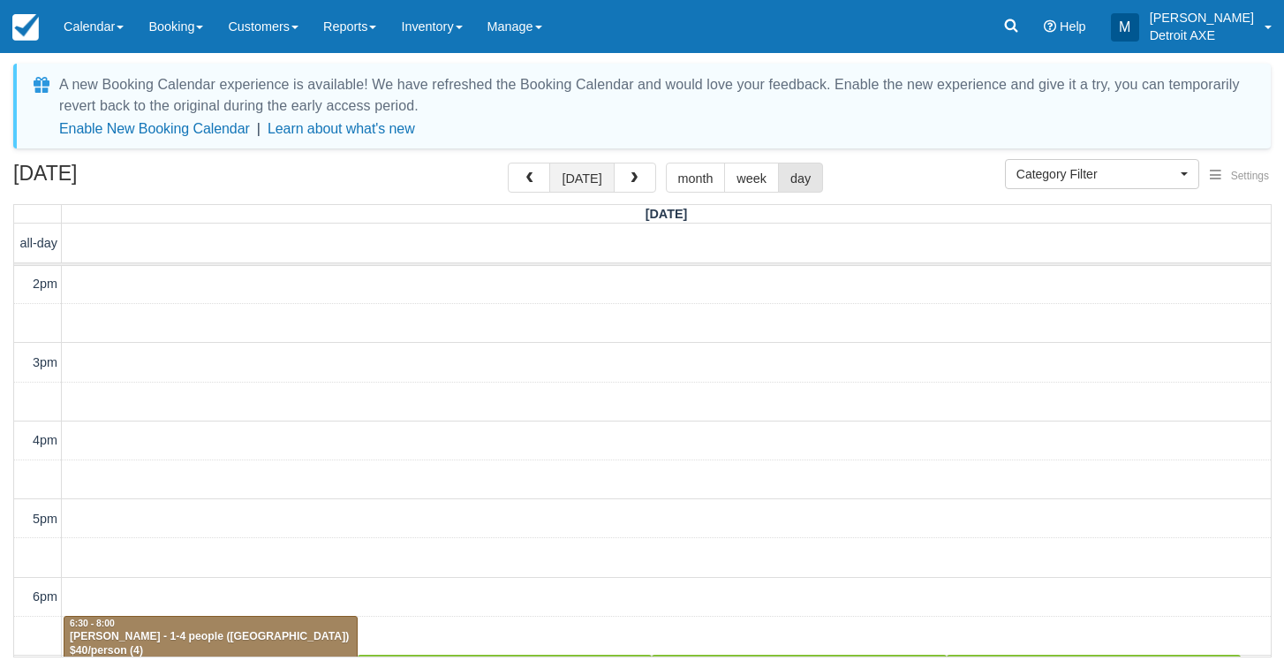
click at [580, 187] on button "today" at bounding box center [581, 177] width 64 height 30
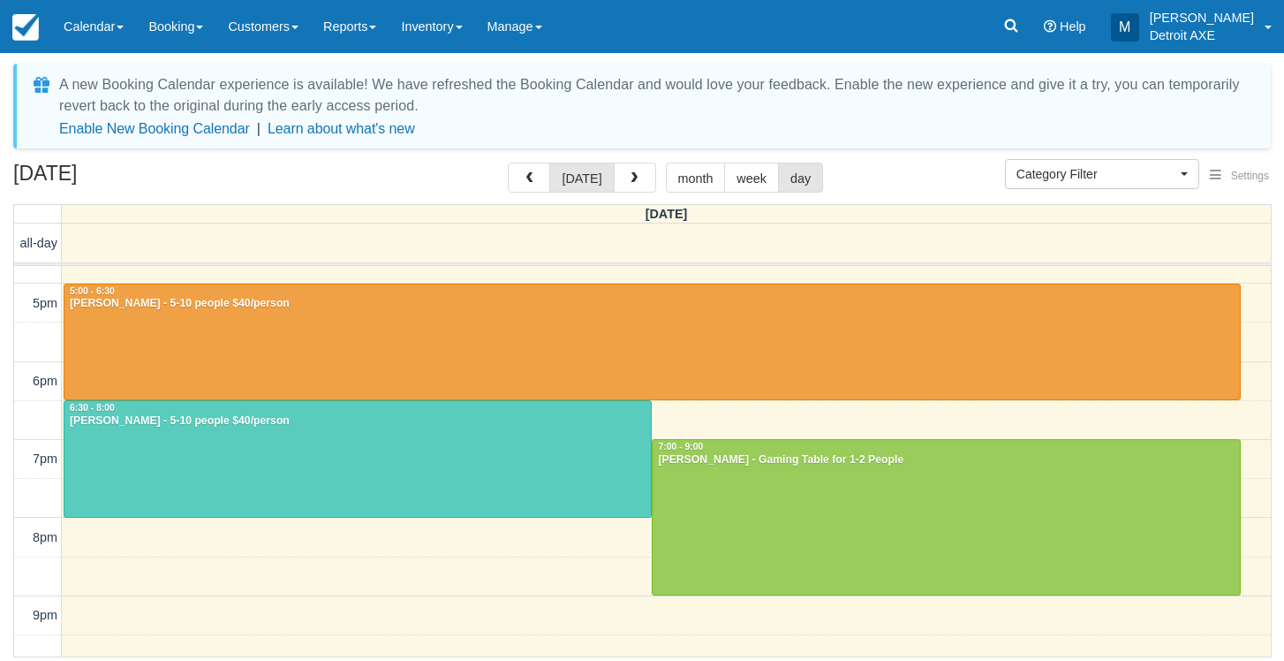
scroll to position [569, 0]
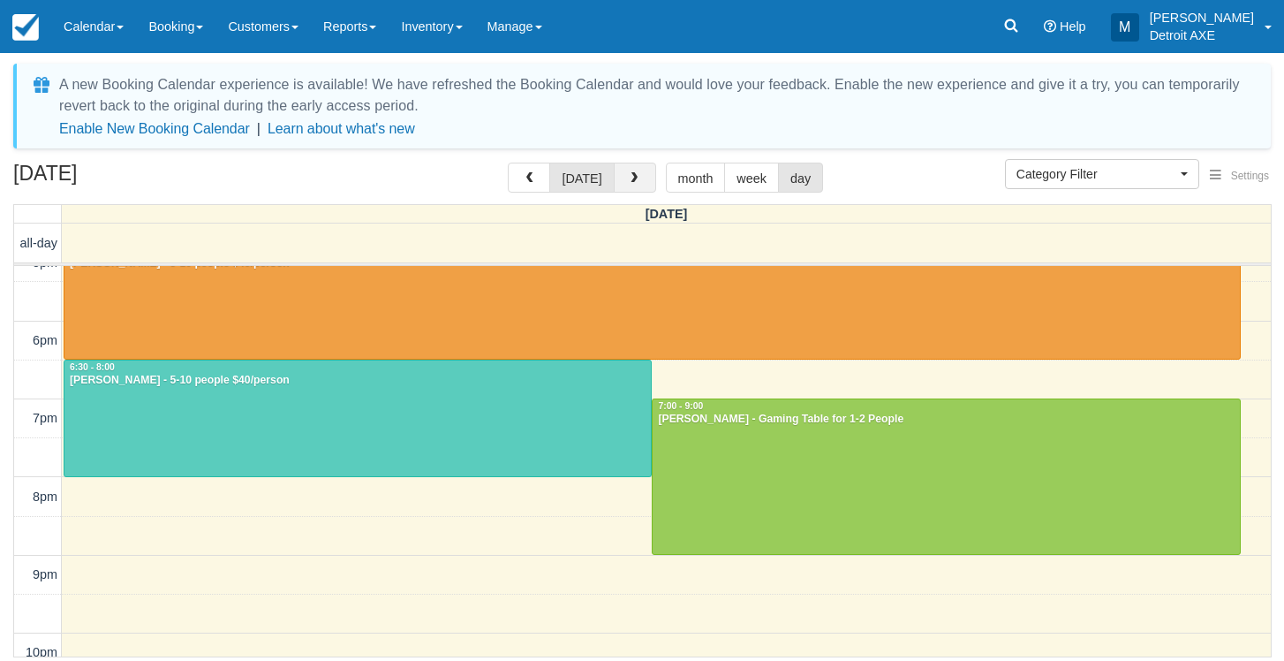
click at [628, 178] on span "button" at bounding box center [634, 178] width 12 height 12
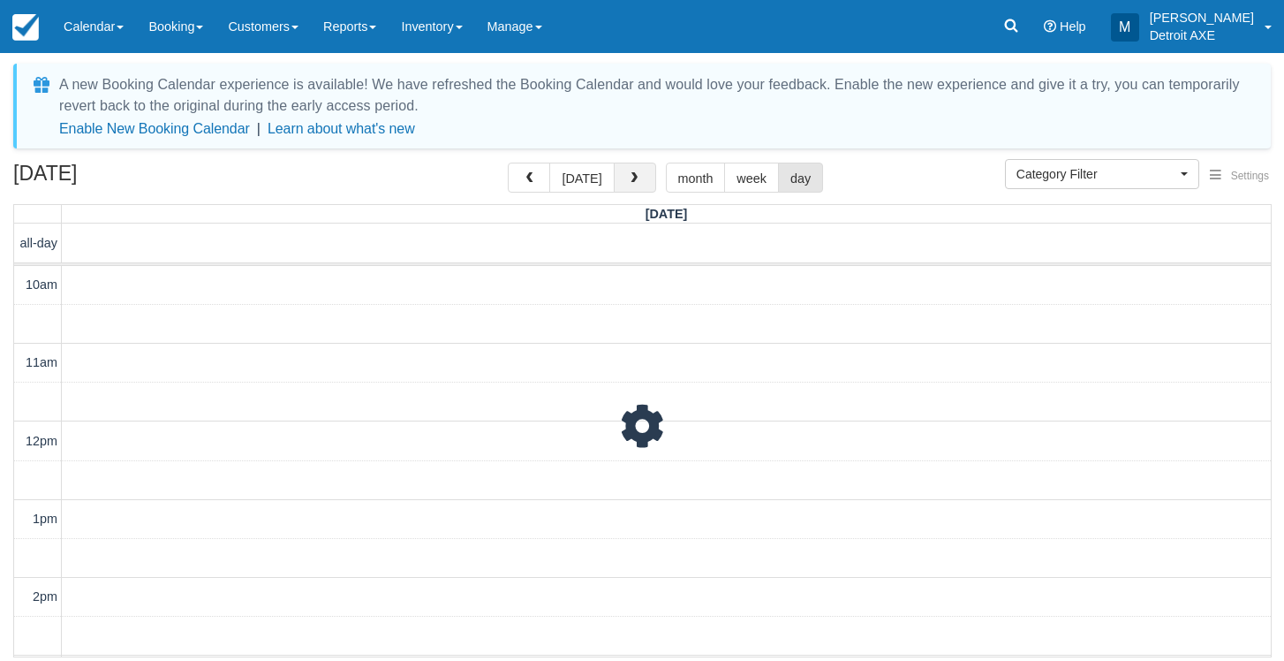
scroll to position [313, 0]
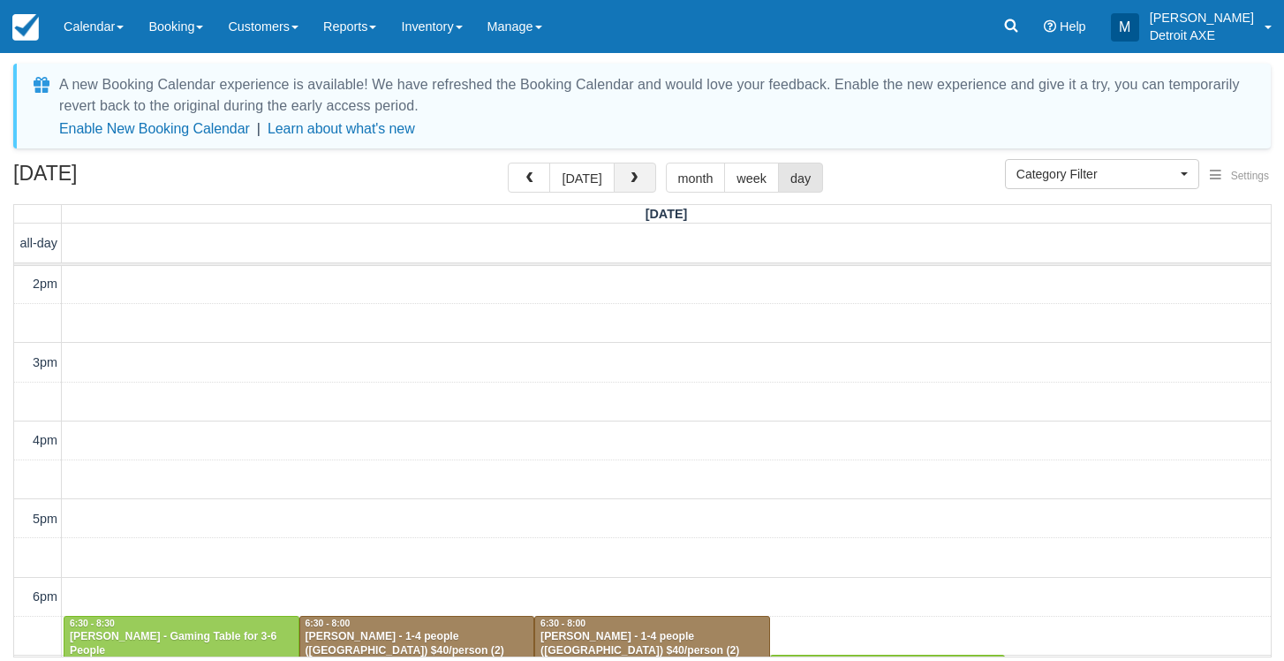
click at [628, 178] on span "button" at bounding box center [634, 178] width 12 height 12
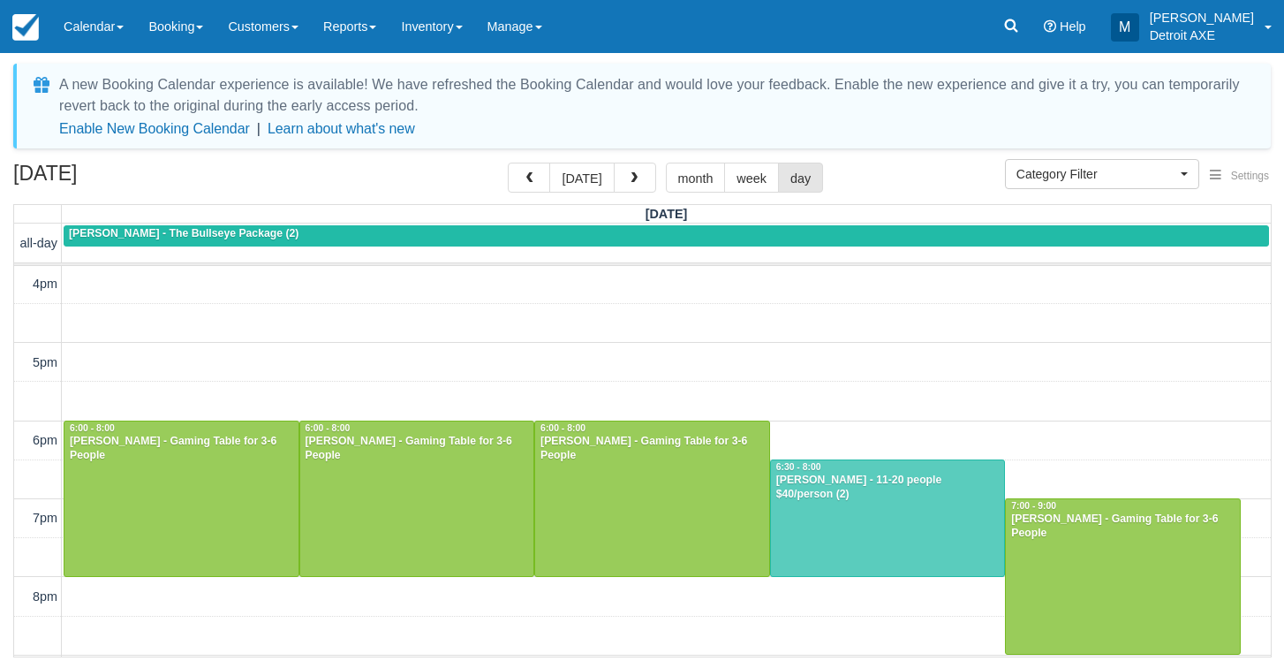
scroll to position [581, 0]
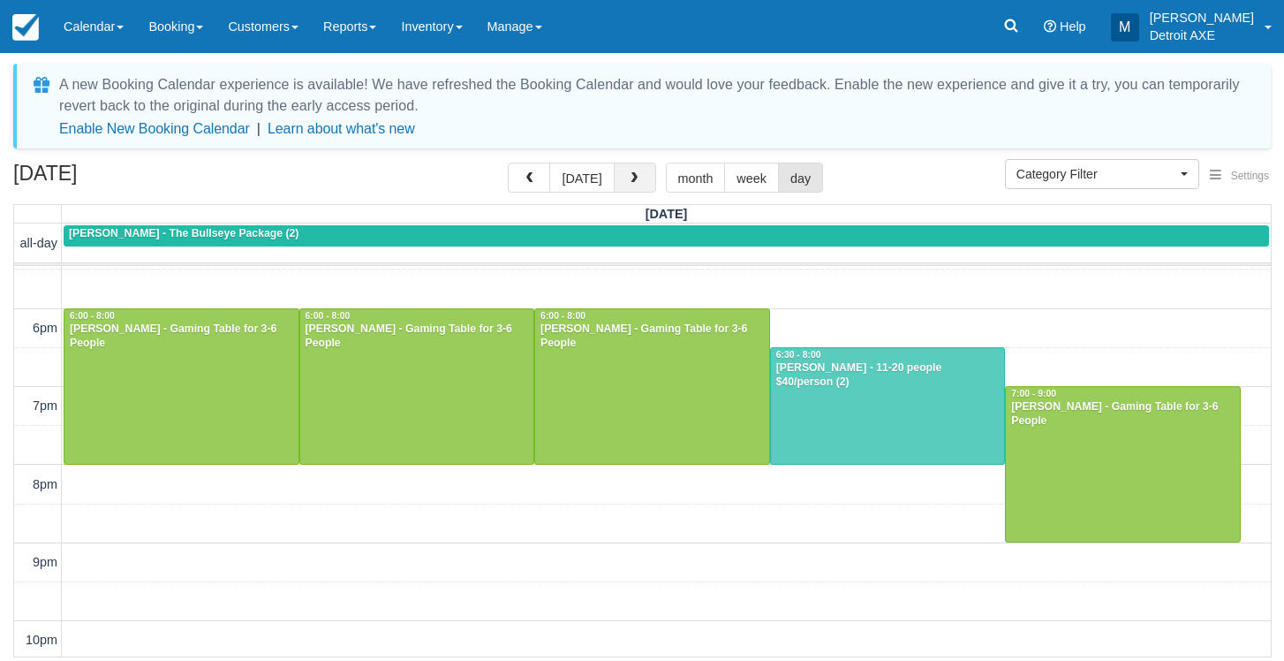
click at [623, 181] on button "button" at bounding box center [635, 177] width 42 height 30
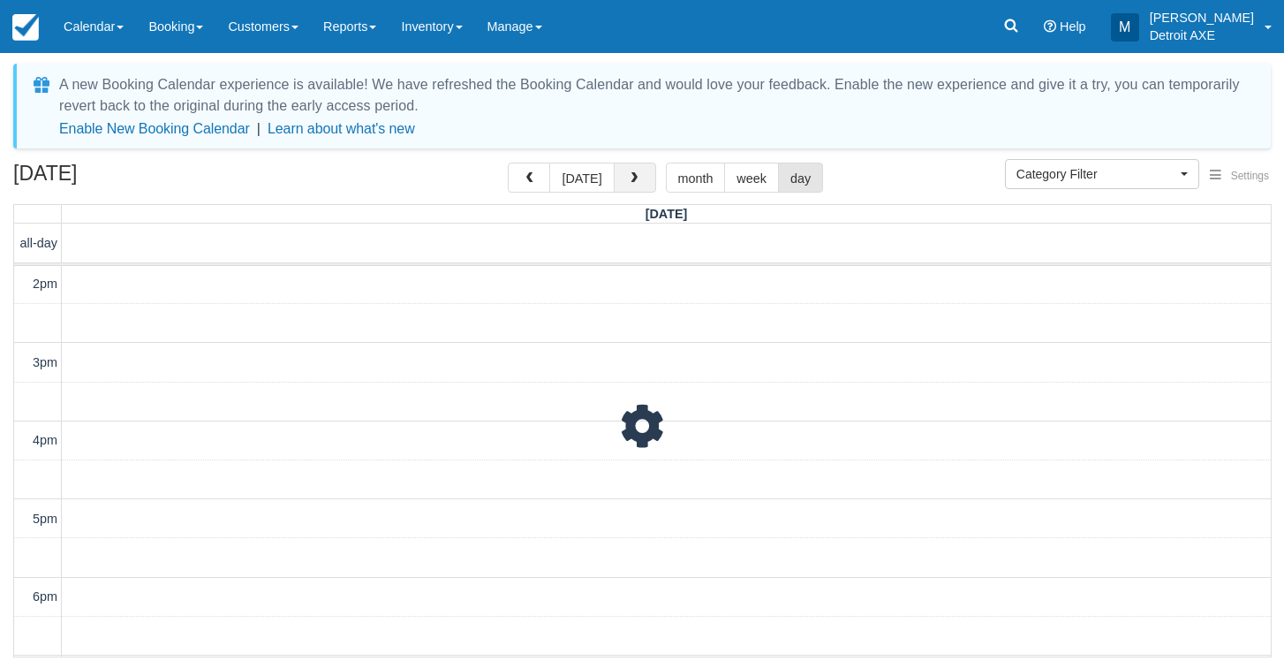
scroll to position [313, 0]
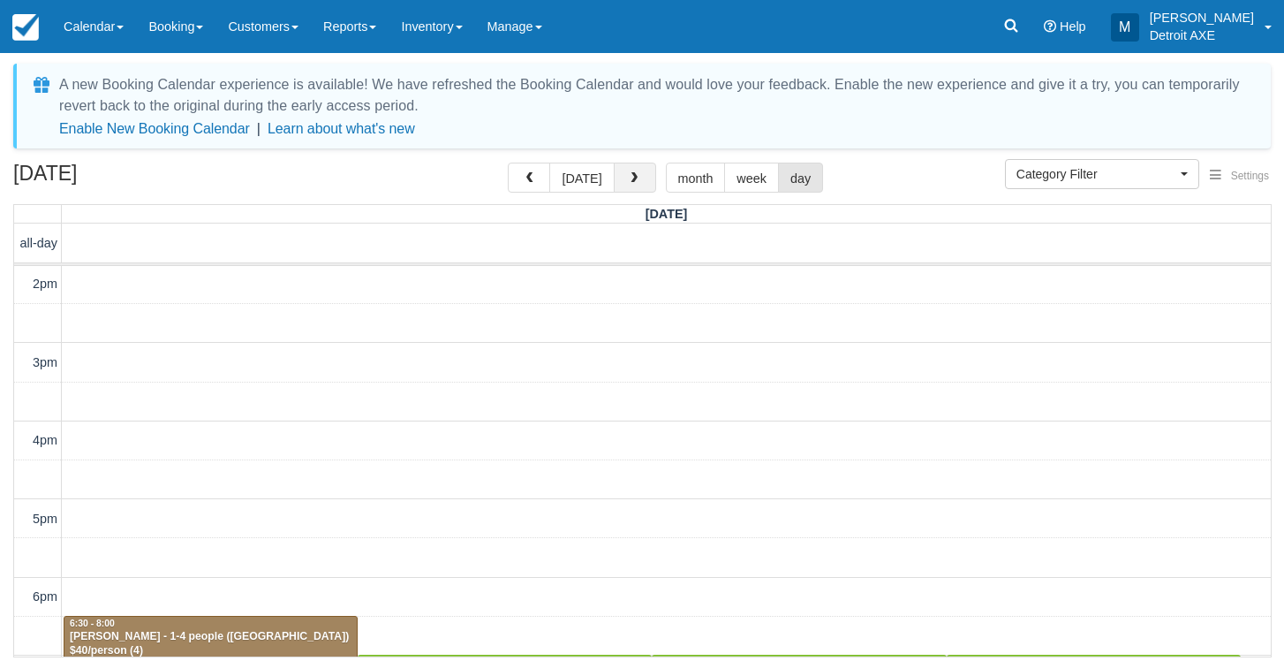
click at [623, 181] on button "button" at bounding box center [635, 177] width 42 height 30
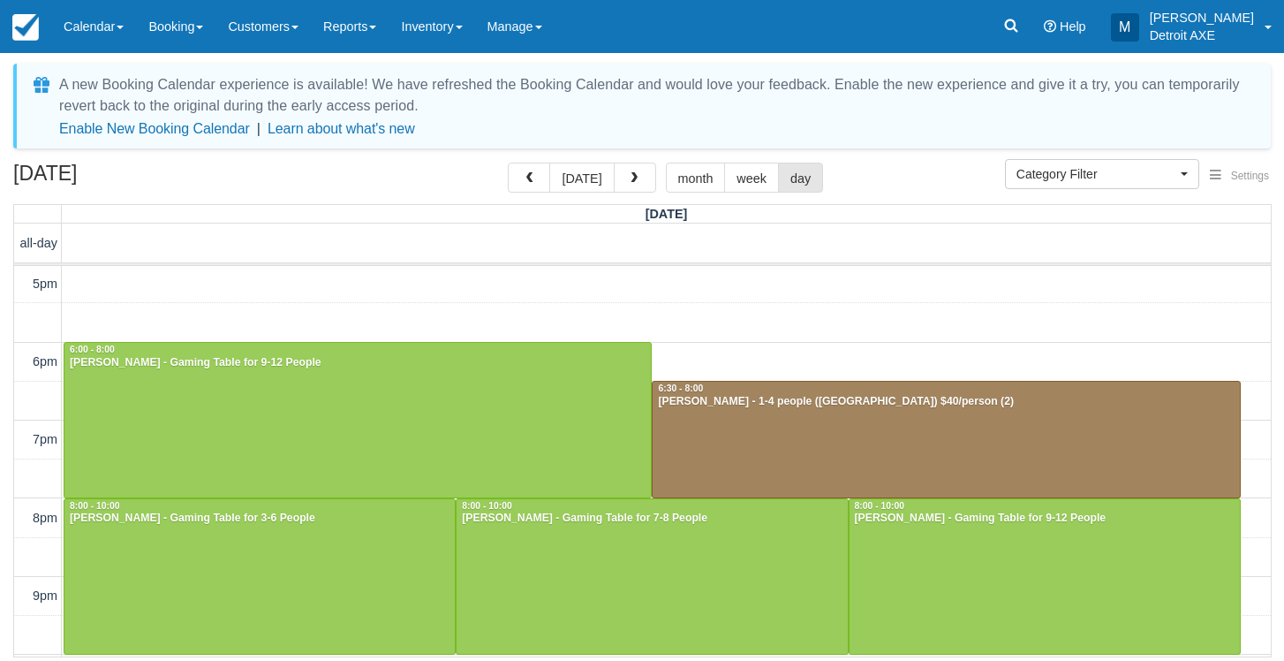
scroll to position [569, 0]
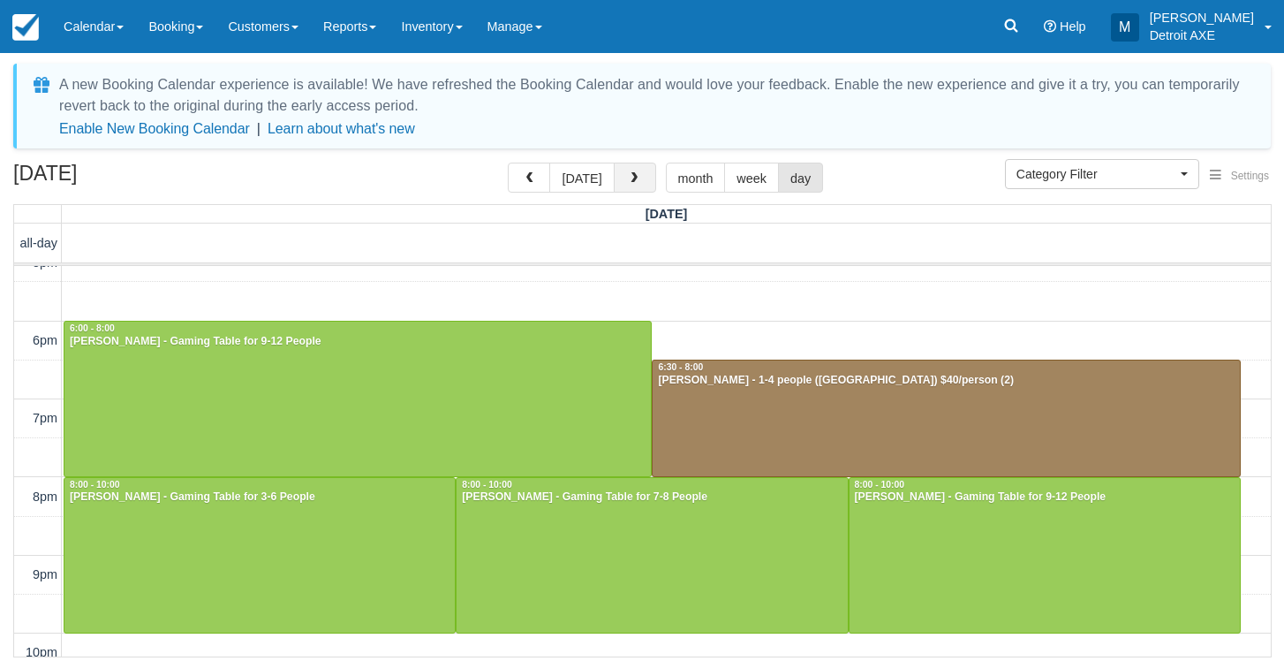
click at [628, 185] on span "button" at bounding box center [634, 178] width 12 height 12
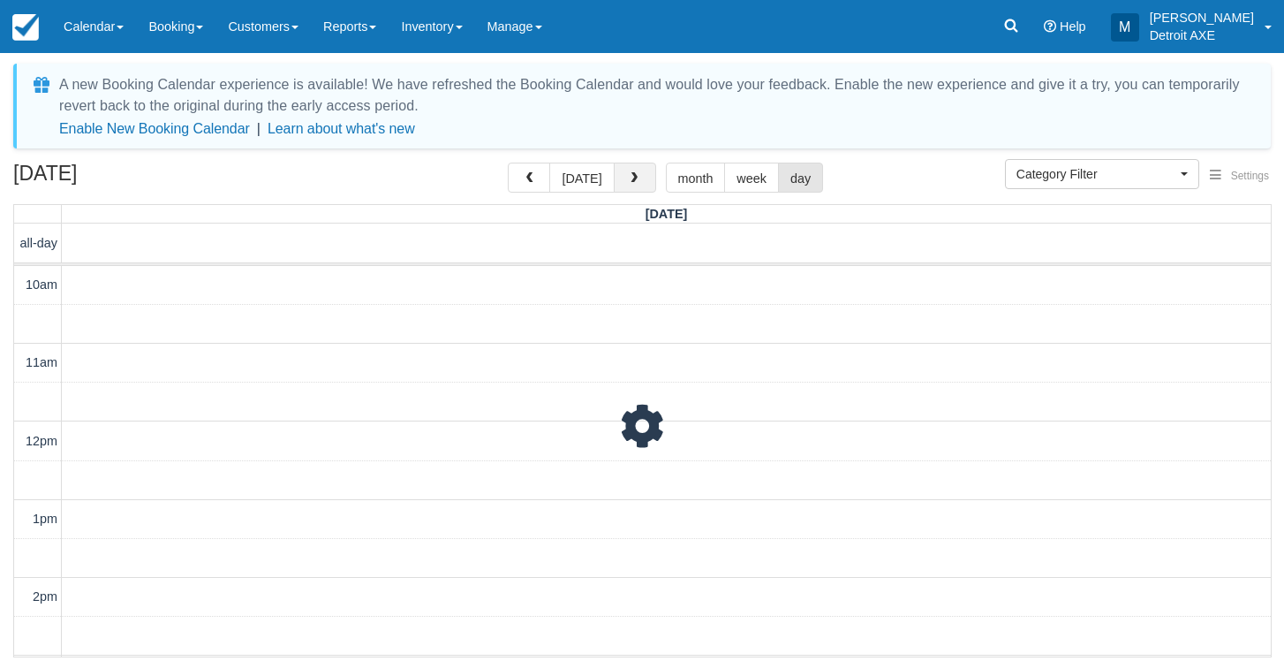
scroll to position [313, 0]
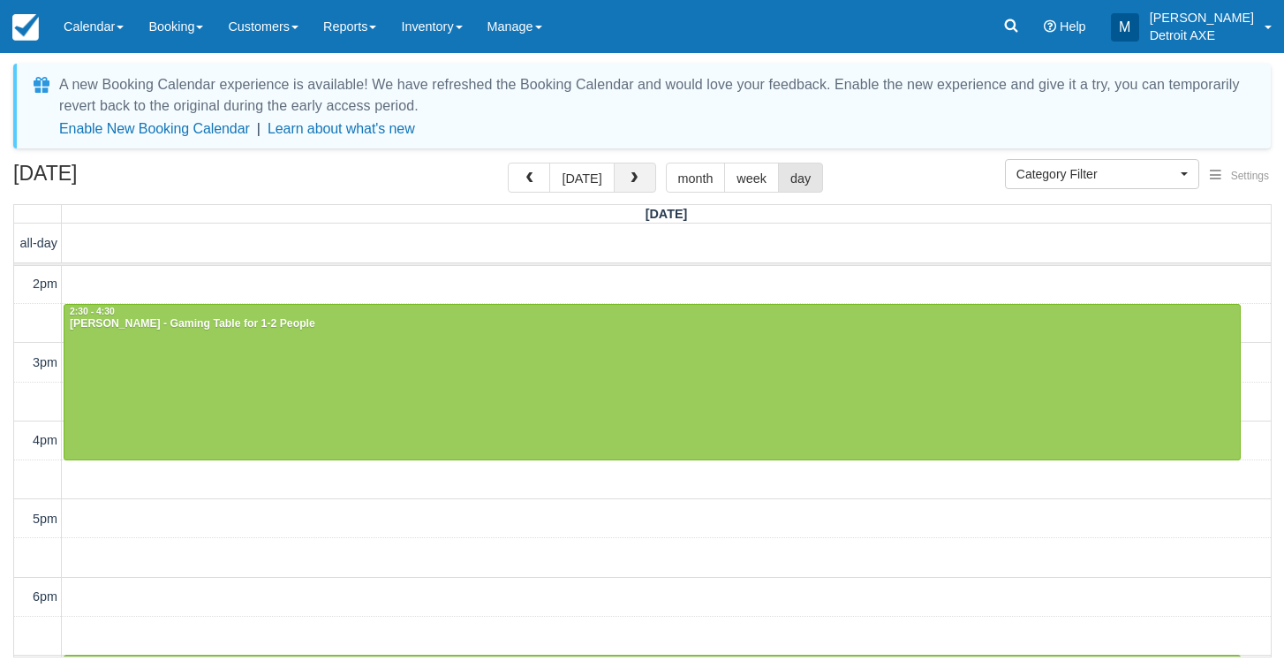
click at [628, 185] on span "button" at bounding box center [634, 178] width 12 height 12
